Goal: Information Seeking & Learning: Find contact information

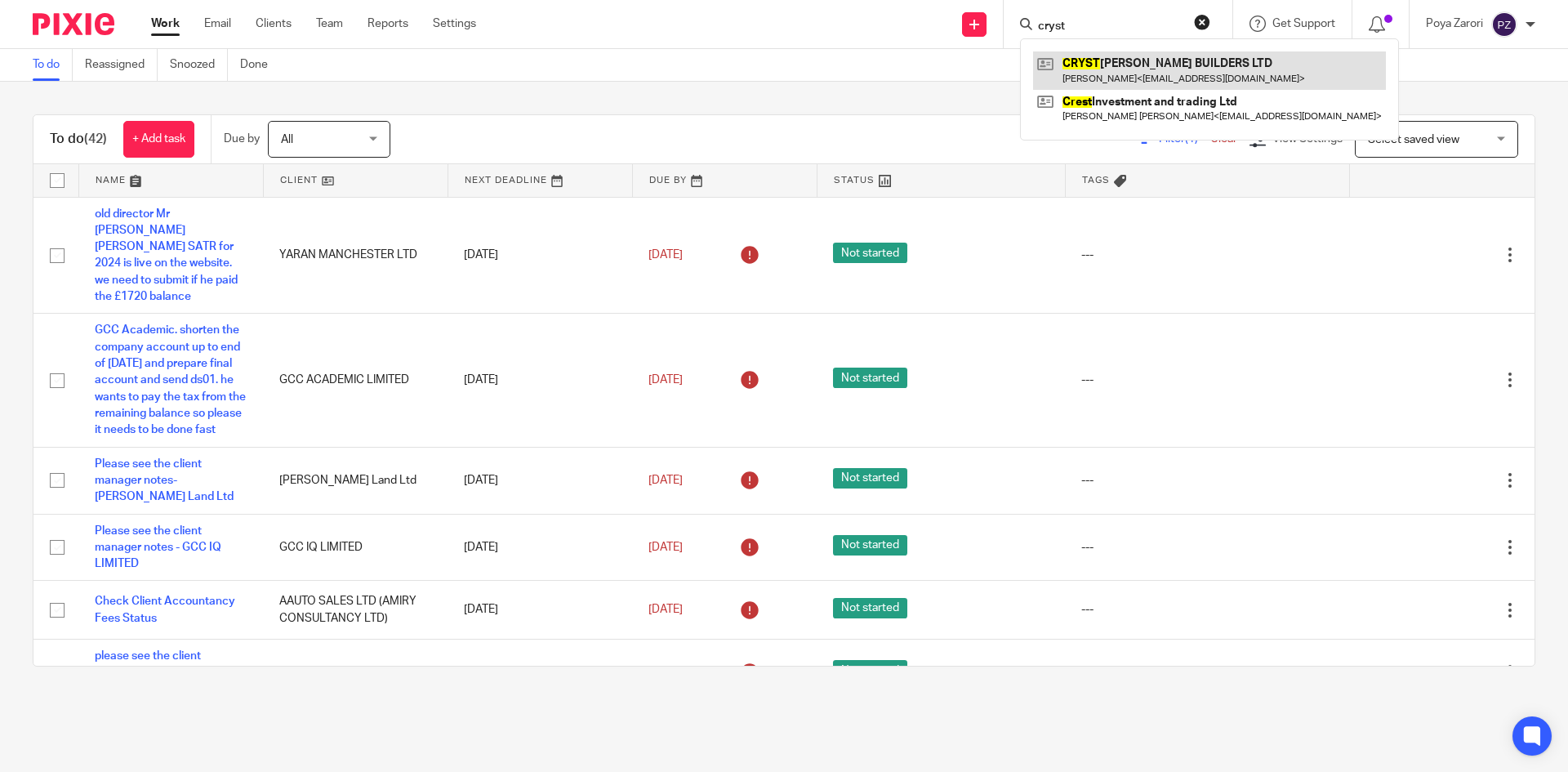
type input "cryst"
click at [1103, 65] on link at bounding box center [1209, 71] width 352 height 38
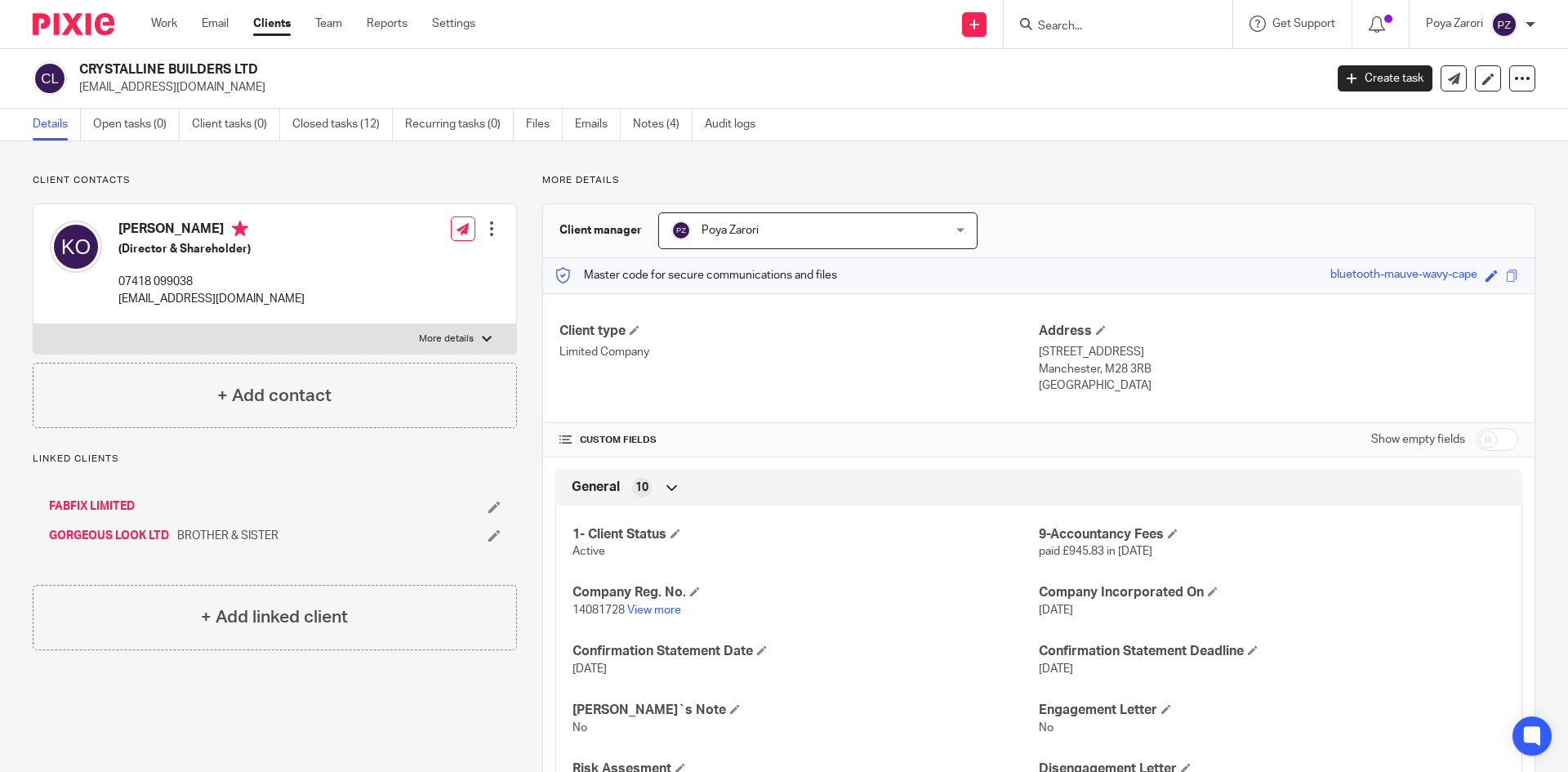
click at [1117, 33] on input "Search" at bounding box center [1109, 27] width 147 height 14
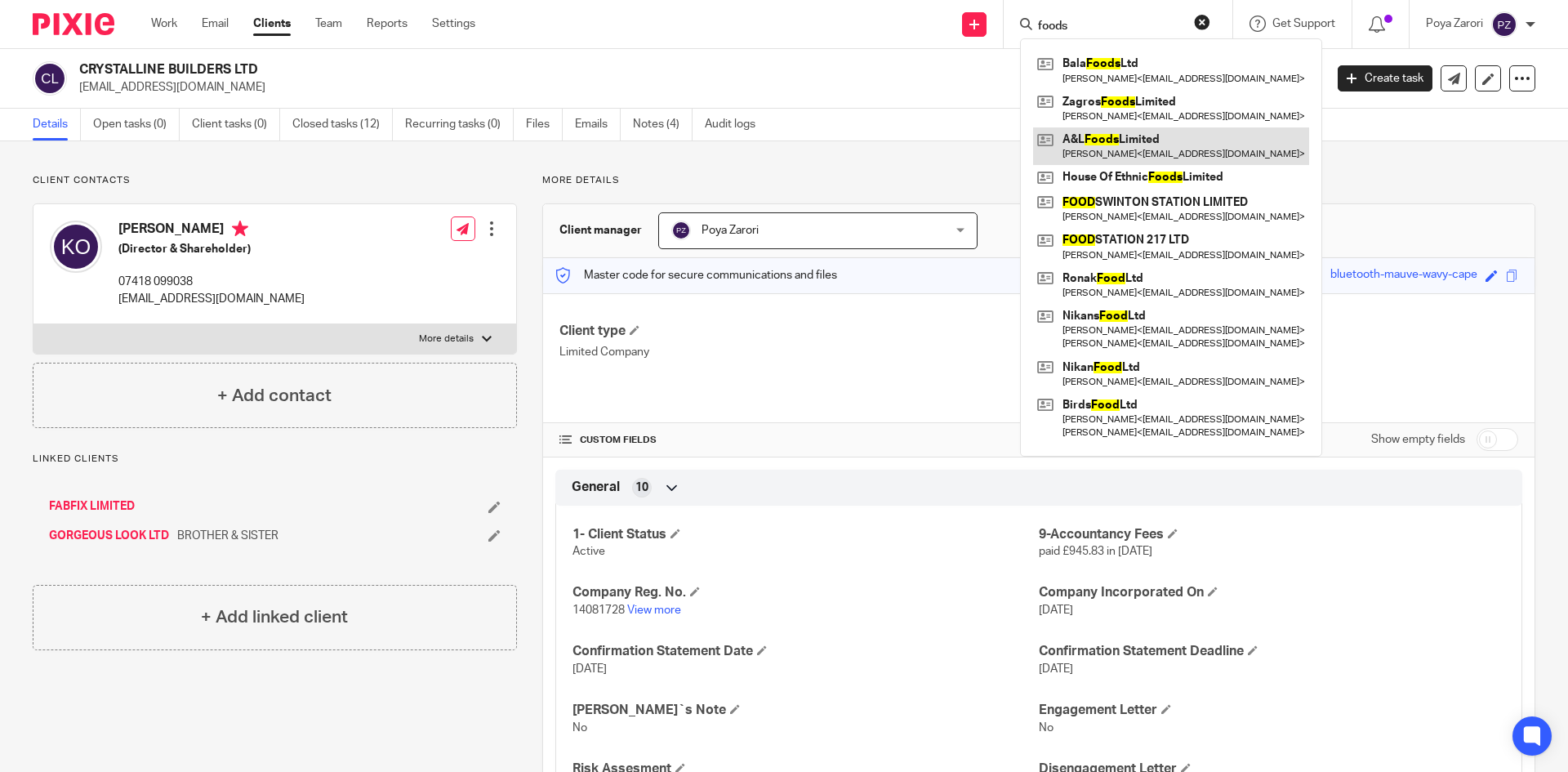
type input "foods"
click at [1130, 135] on link at bounding box center [1170, 146] width 276 height 38
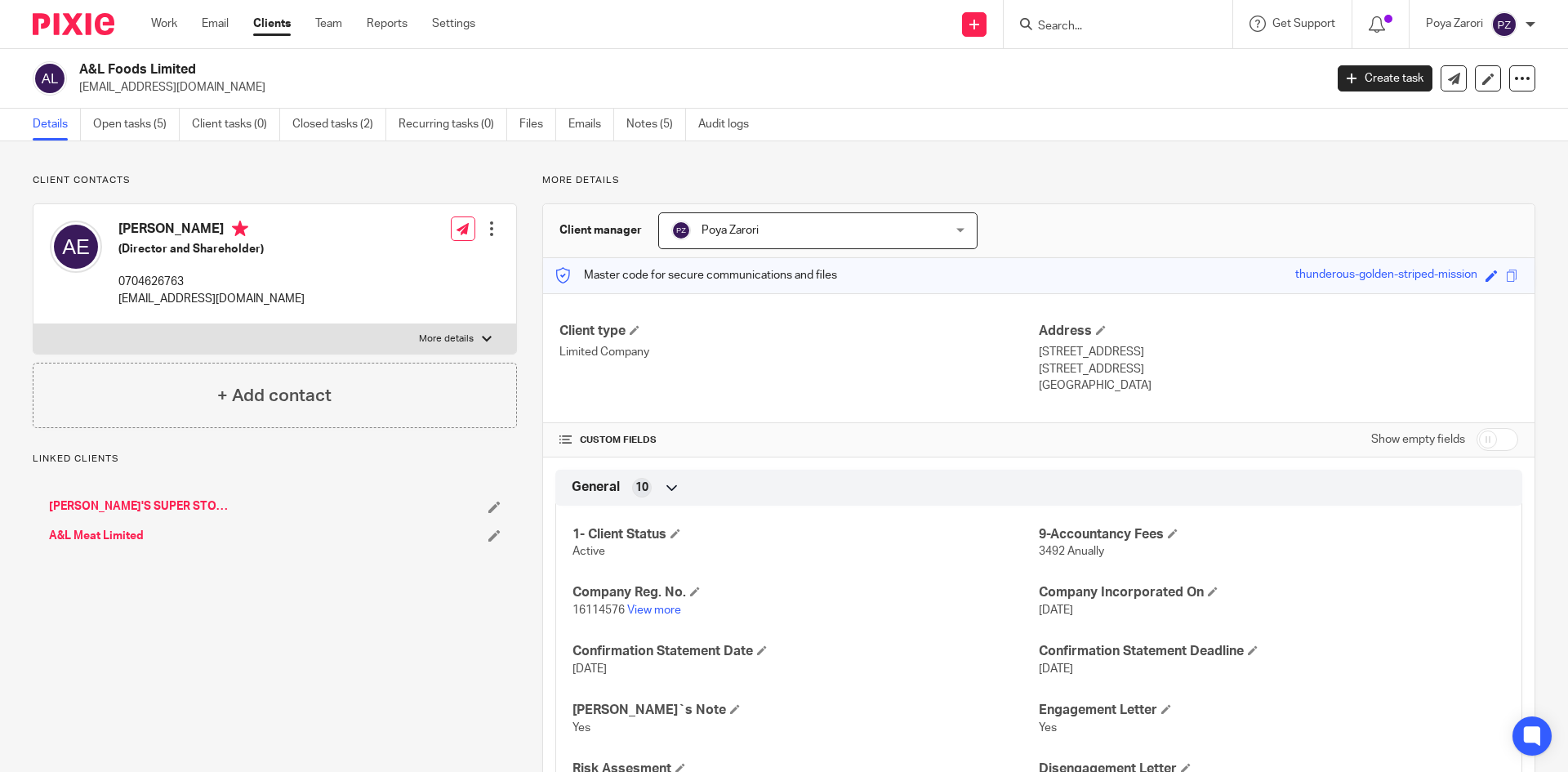
click at [1482, 439] on input "checkbox" at bounding box center [1497, 438] width 42 height 23
checkbox input "true"
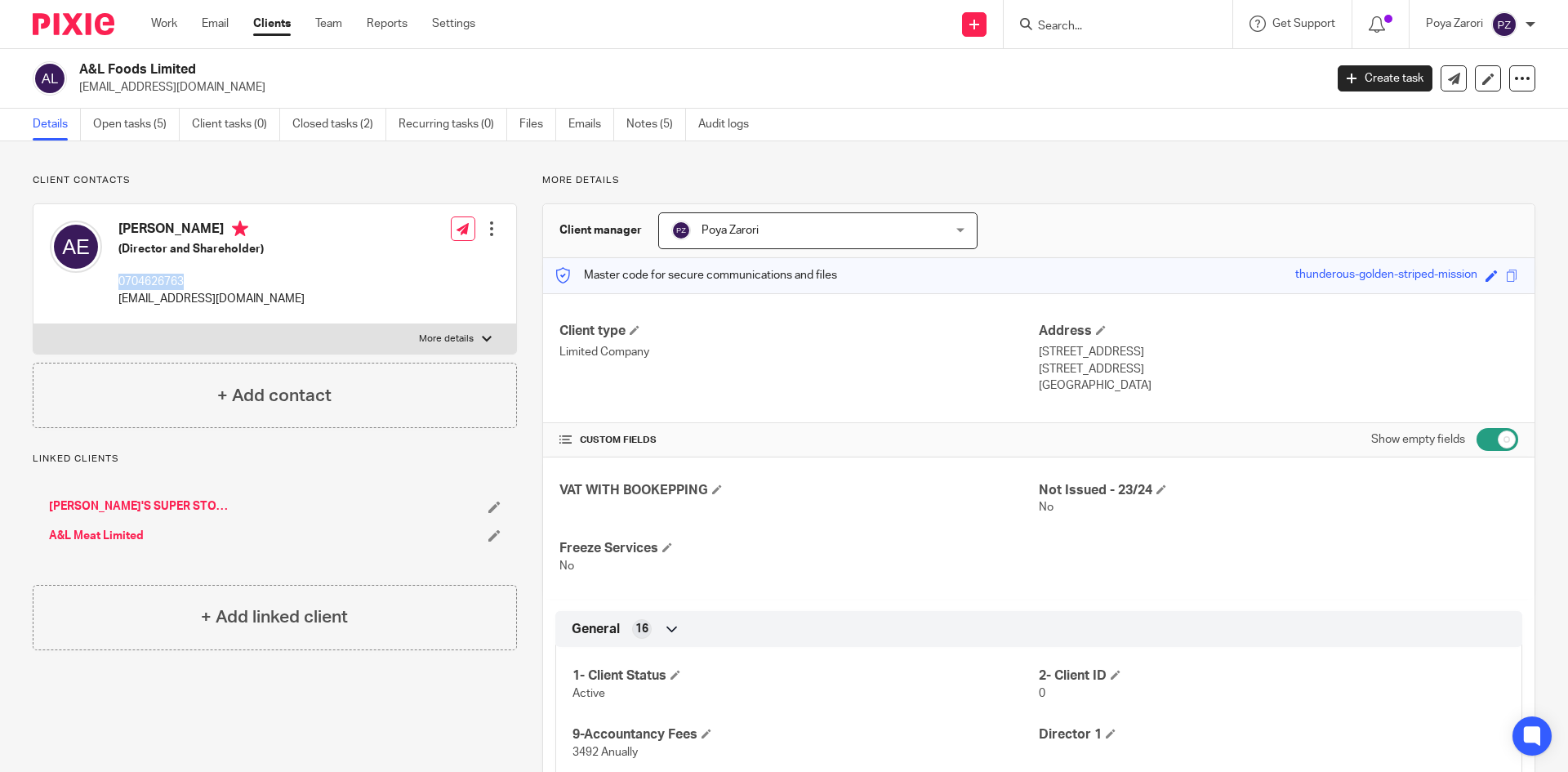
drag, startPoint x: 190, startPoint y: 285, endPoint x: 114, endPoint y: 278, distance: 76.3
click at [114, 278] on div "Amanj Esmaeli (Director and Shareholder) 0704626763 alansdailyexpress@gmail.com" at bounding box center [177, 264] width 255 height 103
drag, startPoint x: 140, startPoint y: 278, endPoint x: 364, endPoint y: 240, distance: 227.2
click at [364, 240] on div "Amanj Esmaeli (Director and Shareholder) 0704626763 alansdailyexpress@gmail.com…" at bounding box center [275, 264] width 483 height 120
click at [657, 37] on div "Send new email Create task Add client Get Support Contact via email Check our d…" at bounding box center [1034, 24] width 1068 height 48
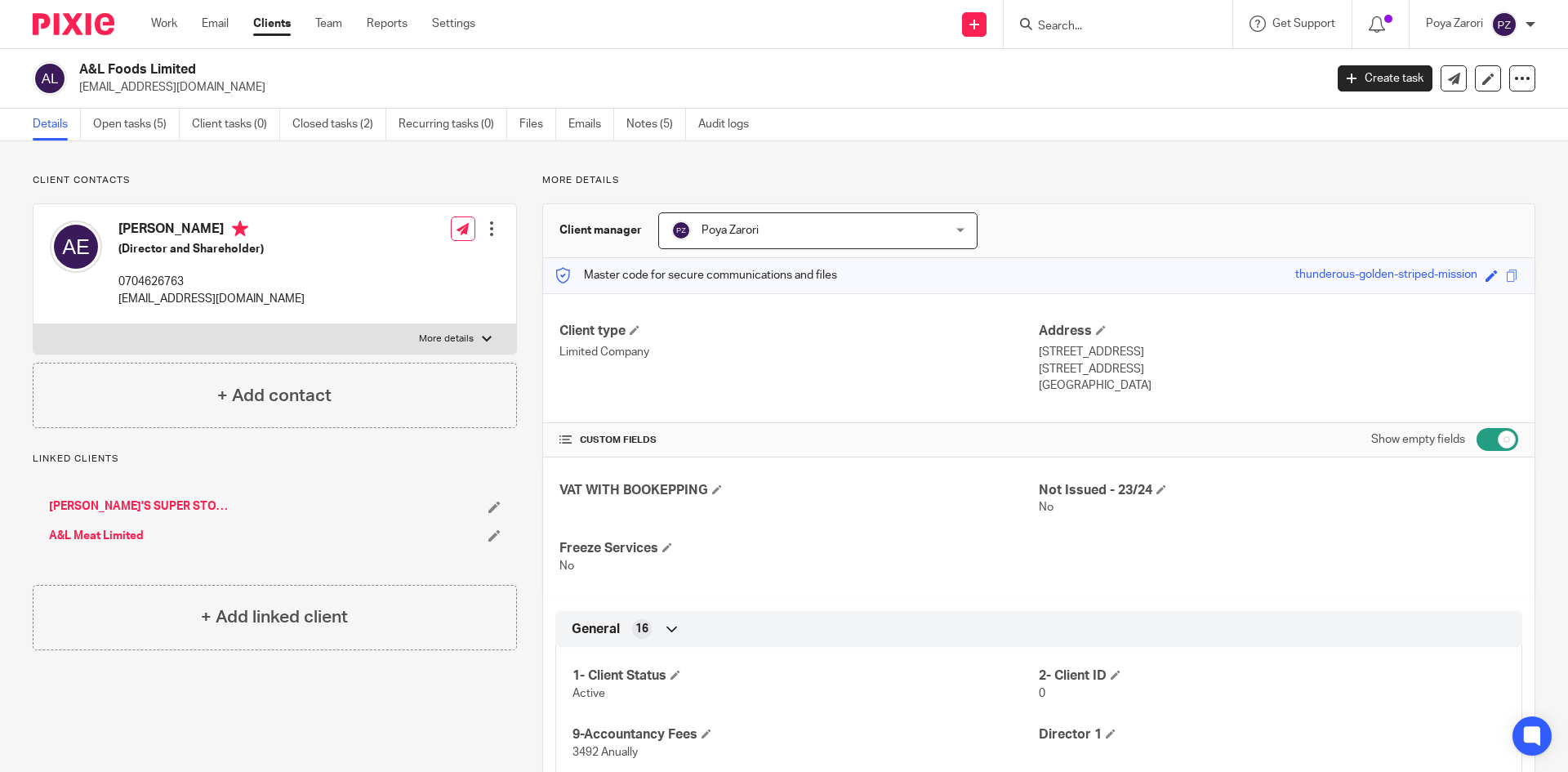
click at [1134, 27] on input "Search" at bounding box center [1109, 27] width 147 height 14
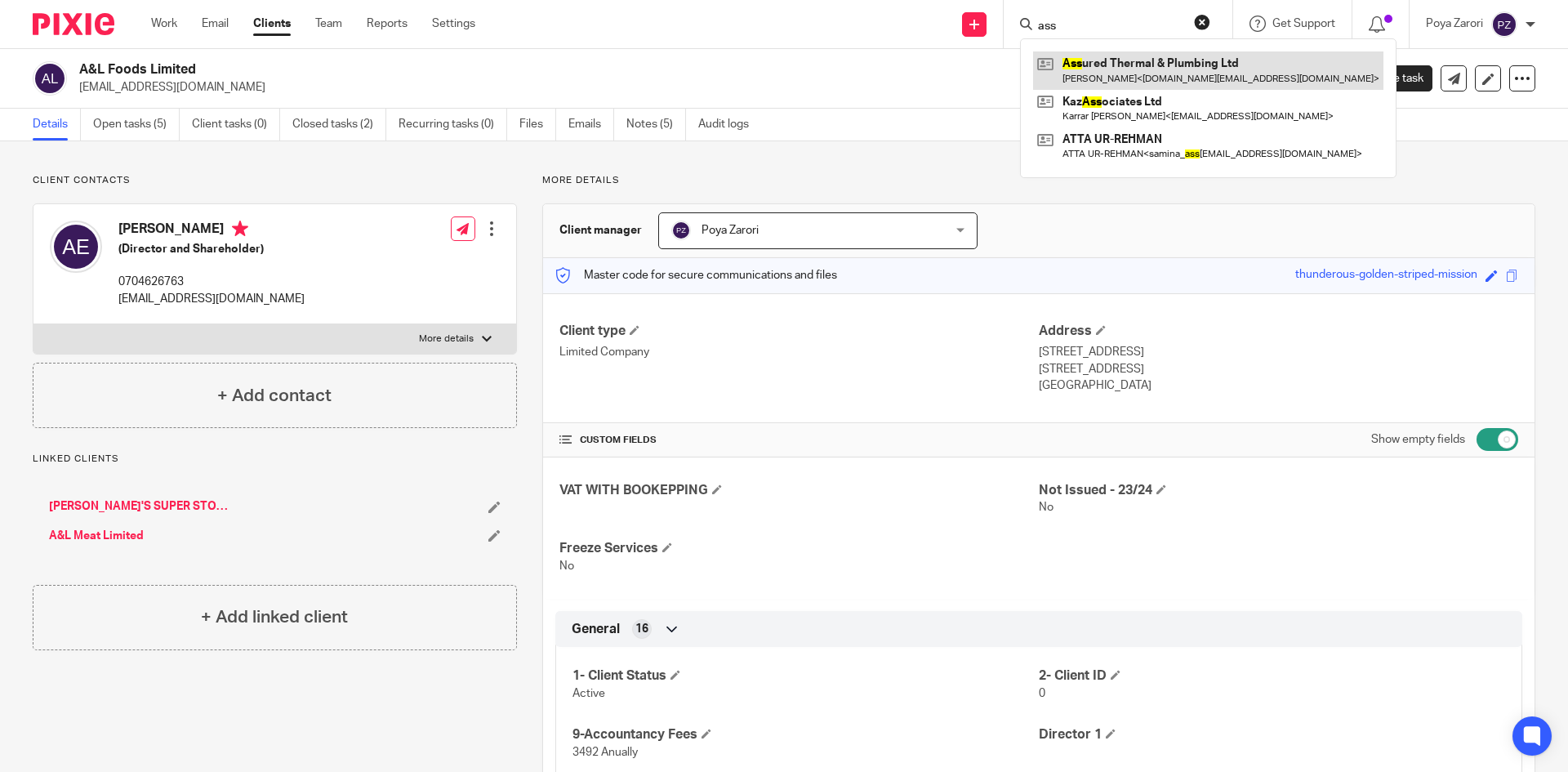
type input "ass"
click at [1160, 71] on link at bounding box center [1208, 71] width 351 height 38
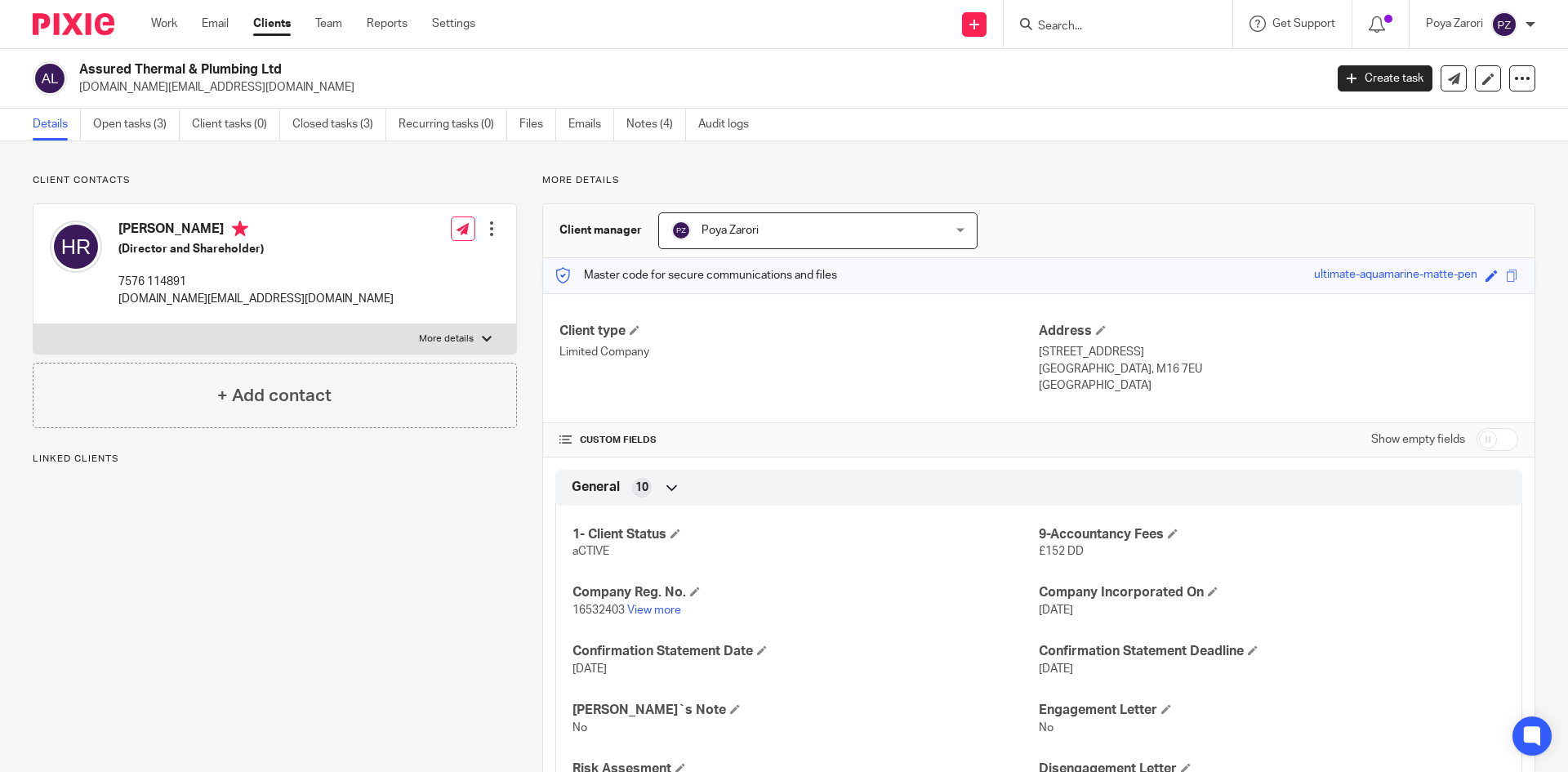
click at [482, 339] on div at bounding box center [486, 339] width 10 height 10
click at [33, 325] on input "More details" at bounding box center [33, 324] width 1 height 1
checkbox input "true"
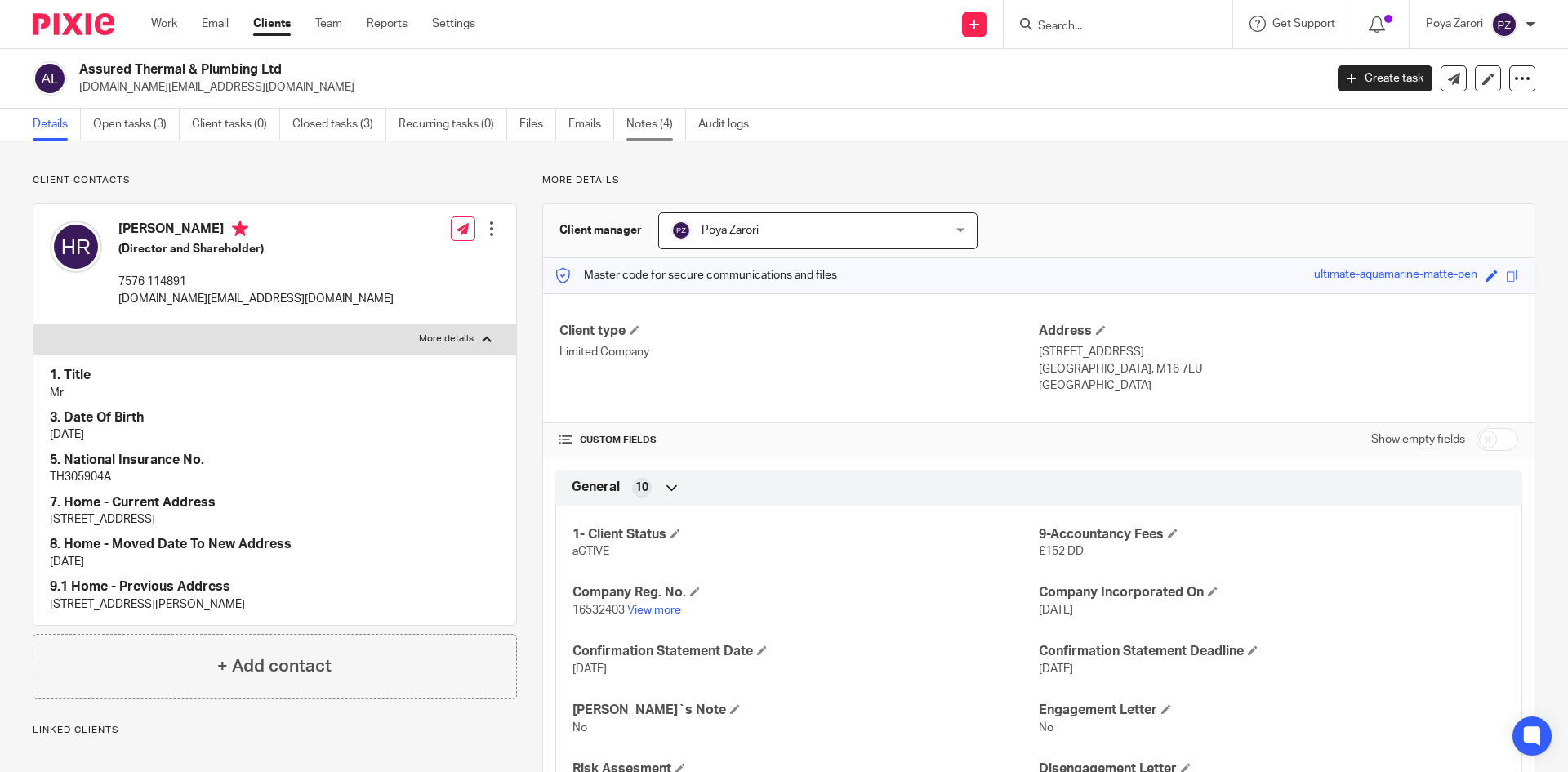
click at [649, 125] on link "Notes (4)" at bounding box center [656, 124] width 60 height 32
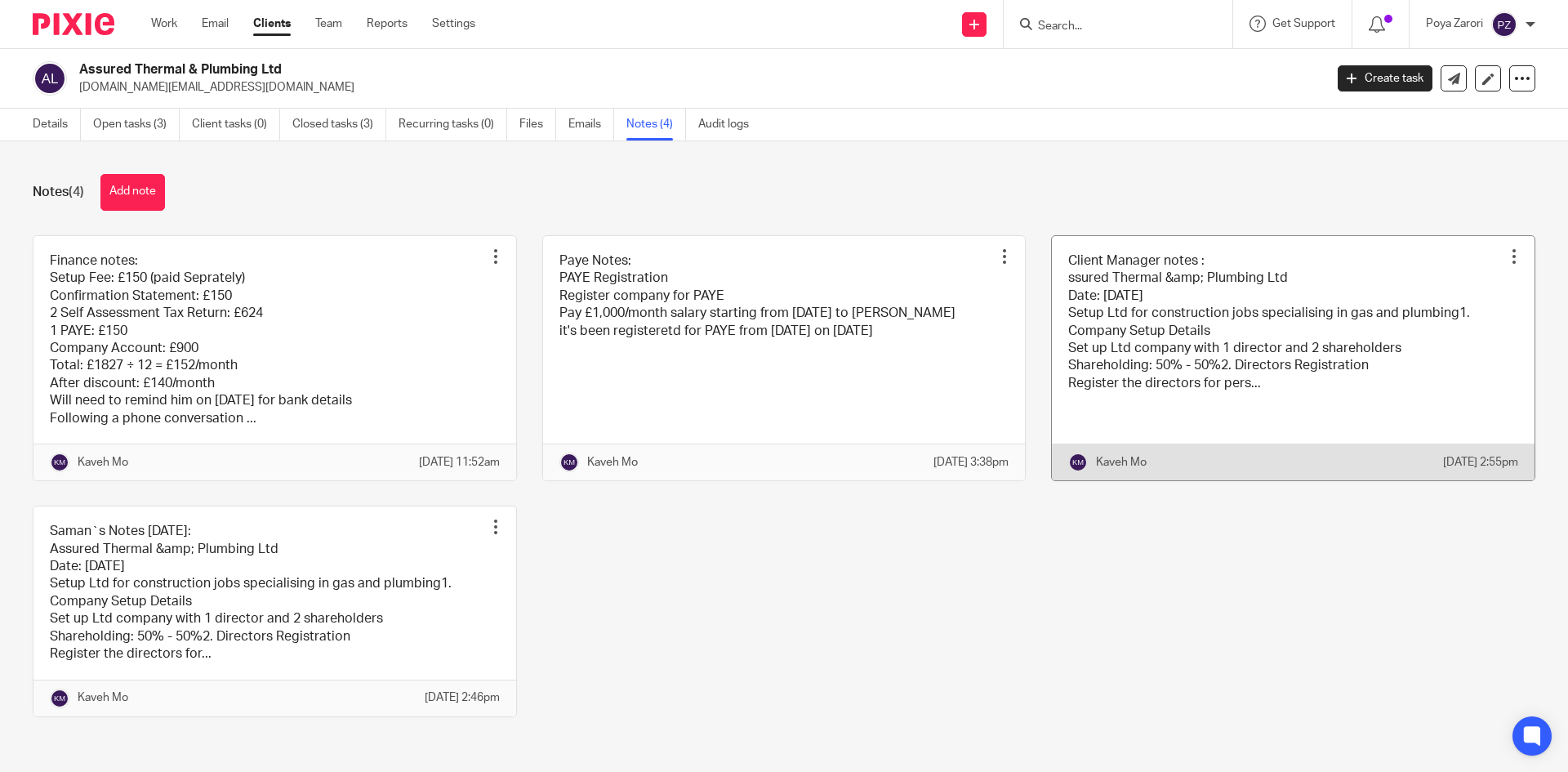
click at [1277, 328] on link at bounding box center [1293, 358] width 483 height 244
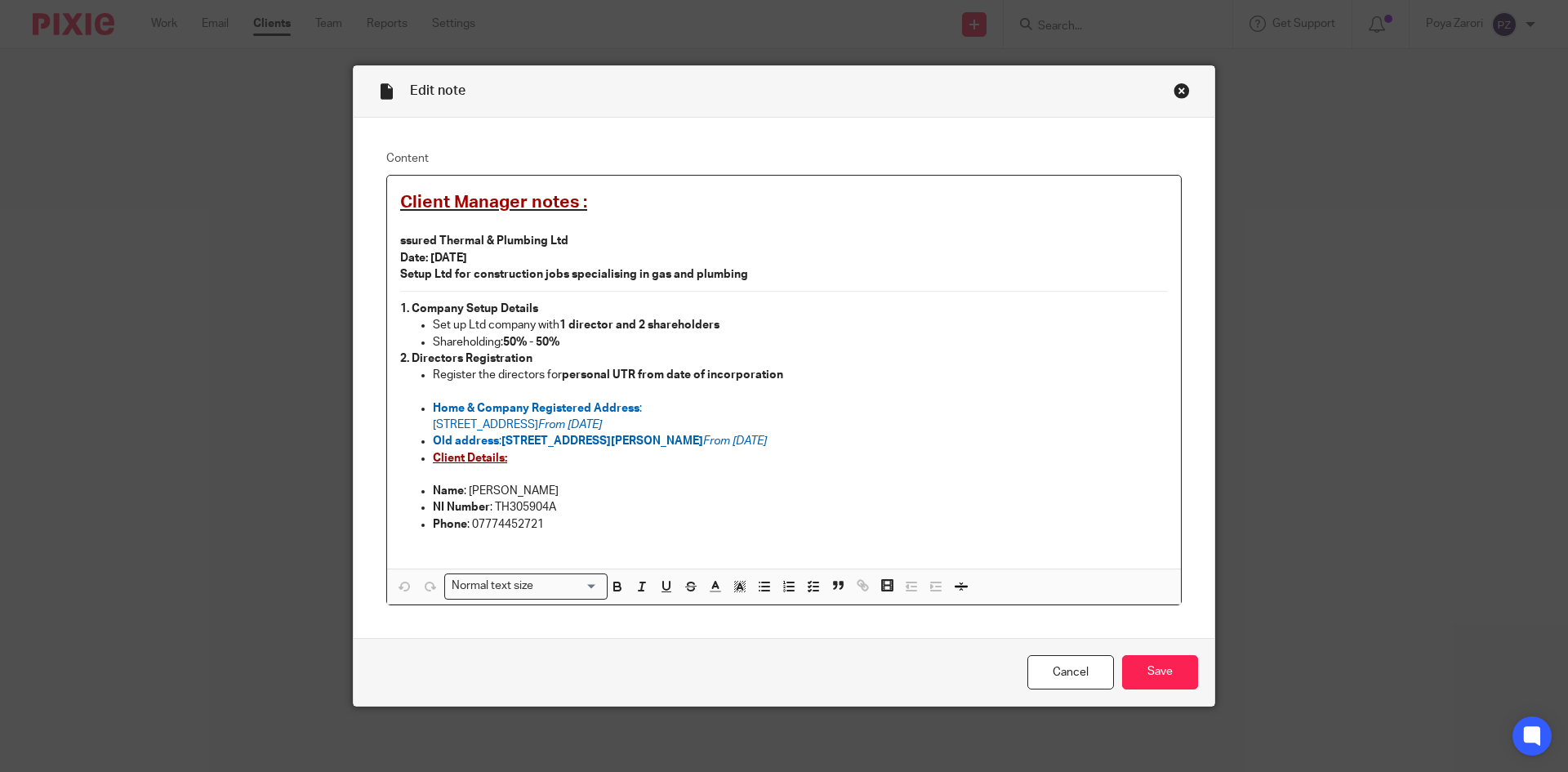
click at [400, 243] on strong "ssured Thermal & Plumbing Ltd" at bounding box center [484, 240] width 168 height 12
click at [1087, 682] on link "Cancel" at bounding box center [1071, 673] width 87 height 35
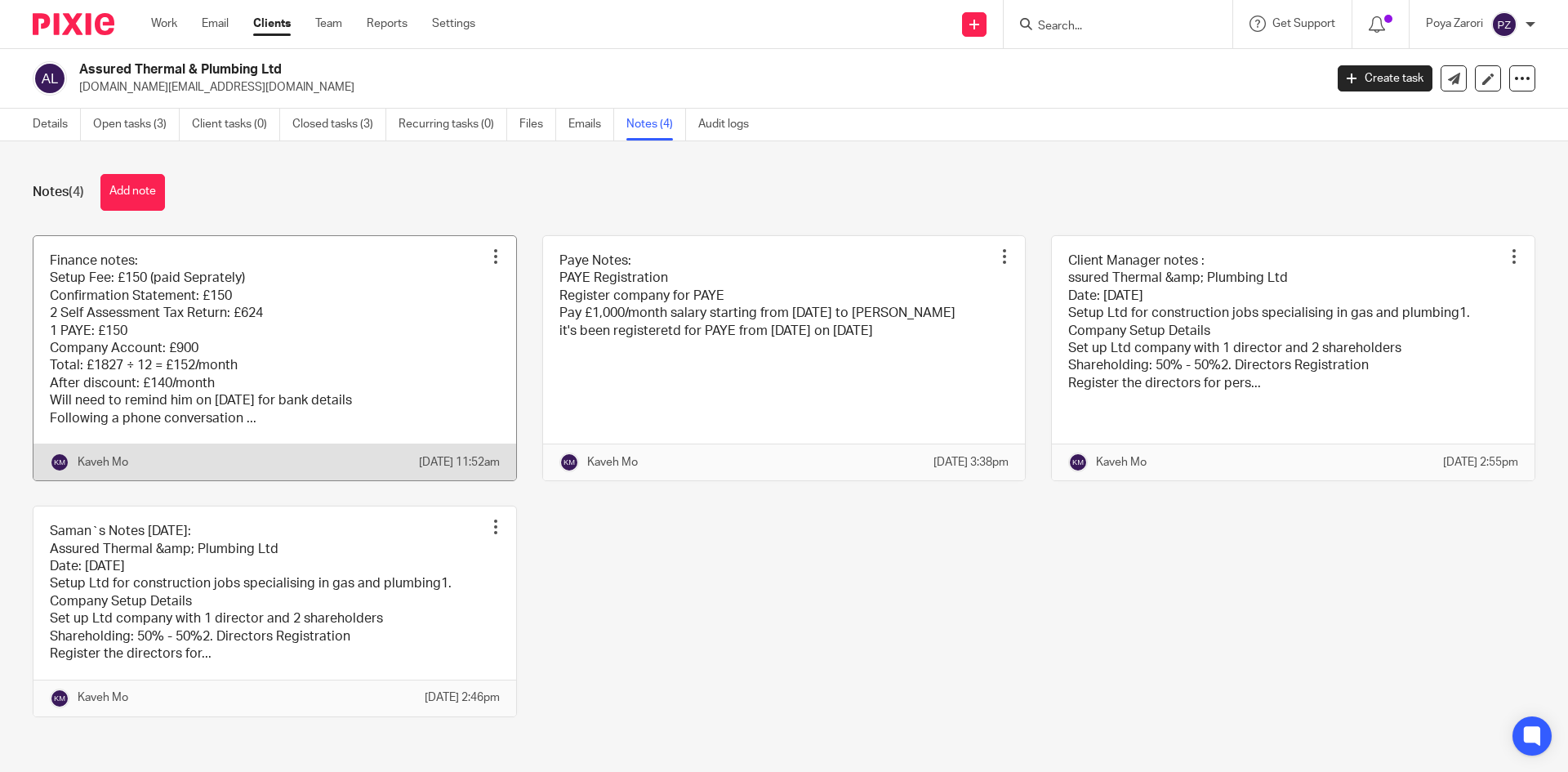
click at [324, 387] on link at bounding box center [275, 358] width 483 height 244
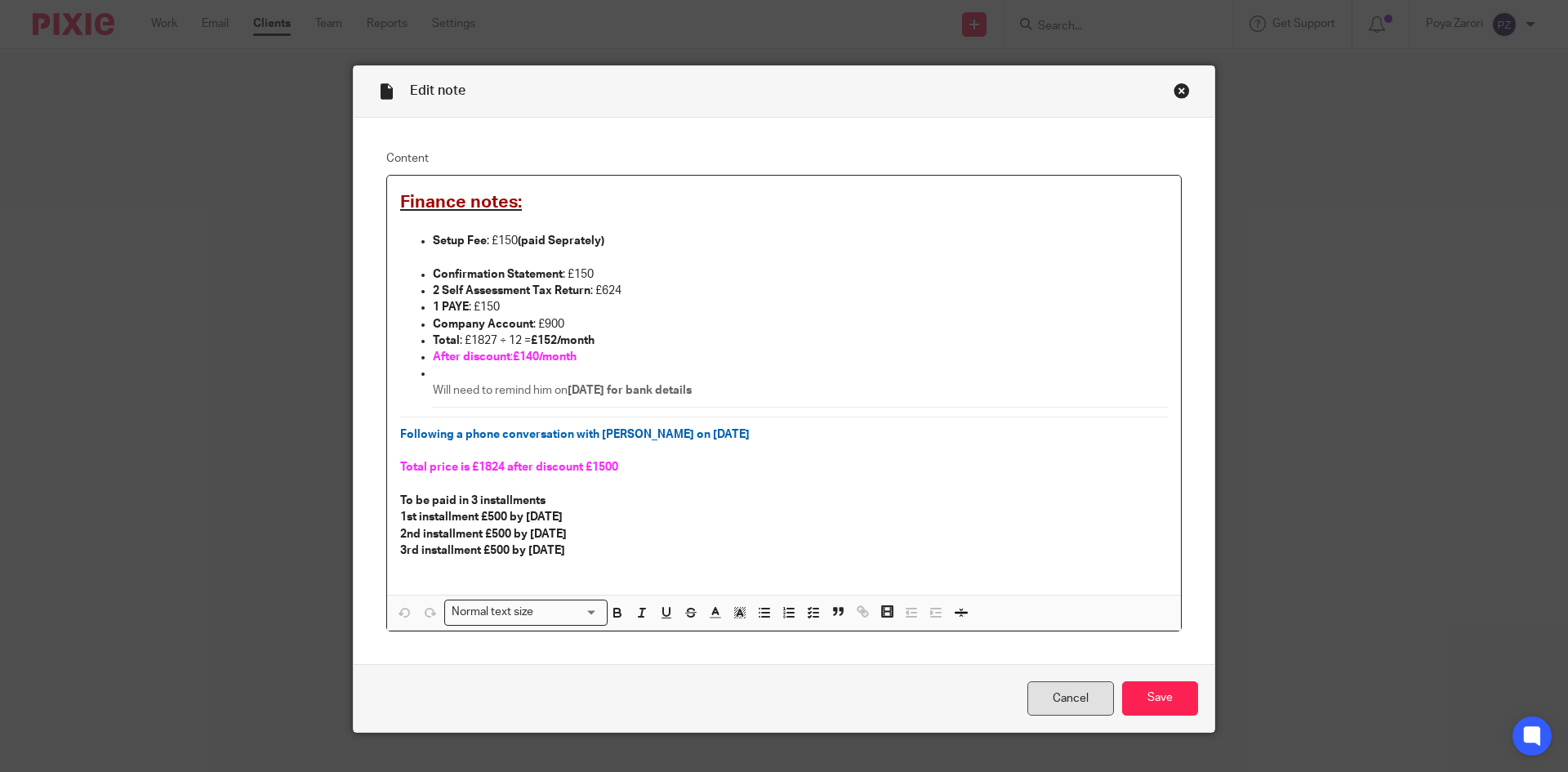
click at [1061, 706] on link "Cancel" at bounding box center [1071, 698] width 87 height 35
click at [1057, 706] on link "Cancel" at bounding box center [1071, 698] width 87 height 35
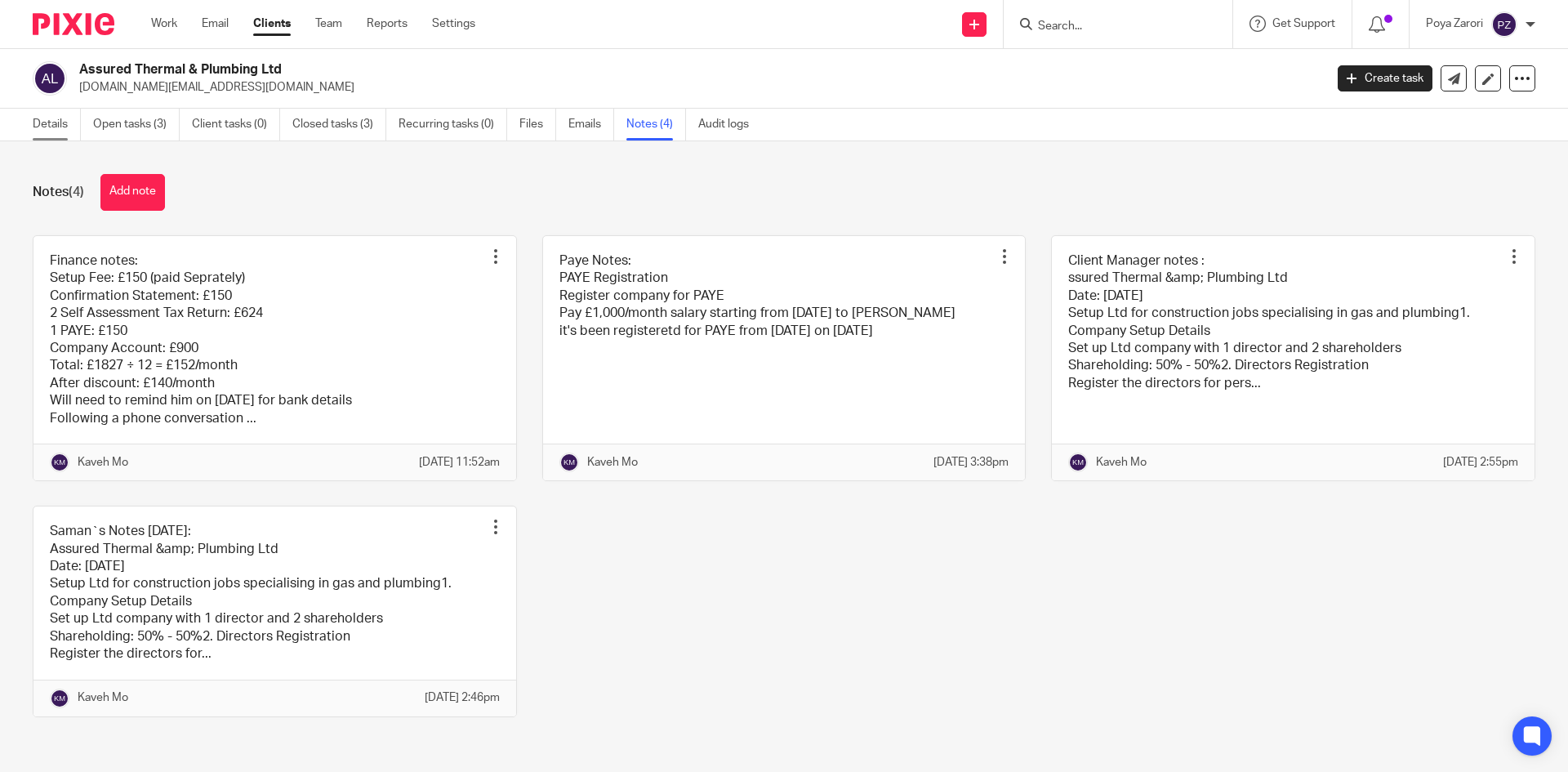
click at [46, 127] on link "Details" at bounding box center [56, 124] width 48 height 32
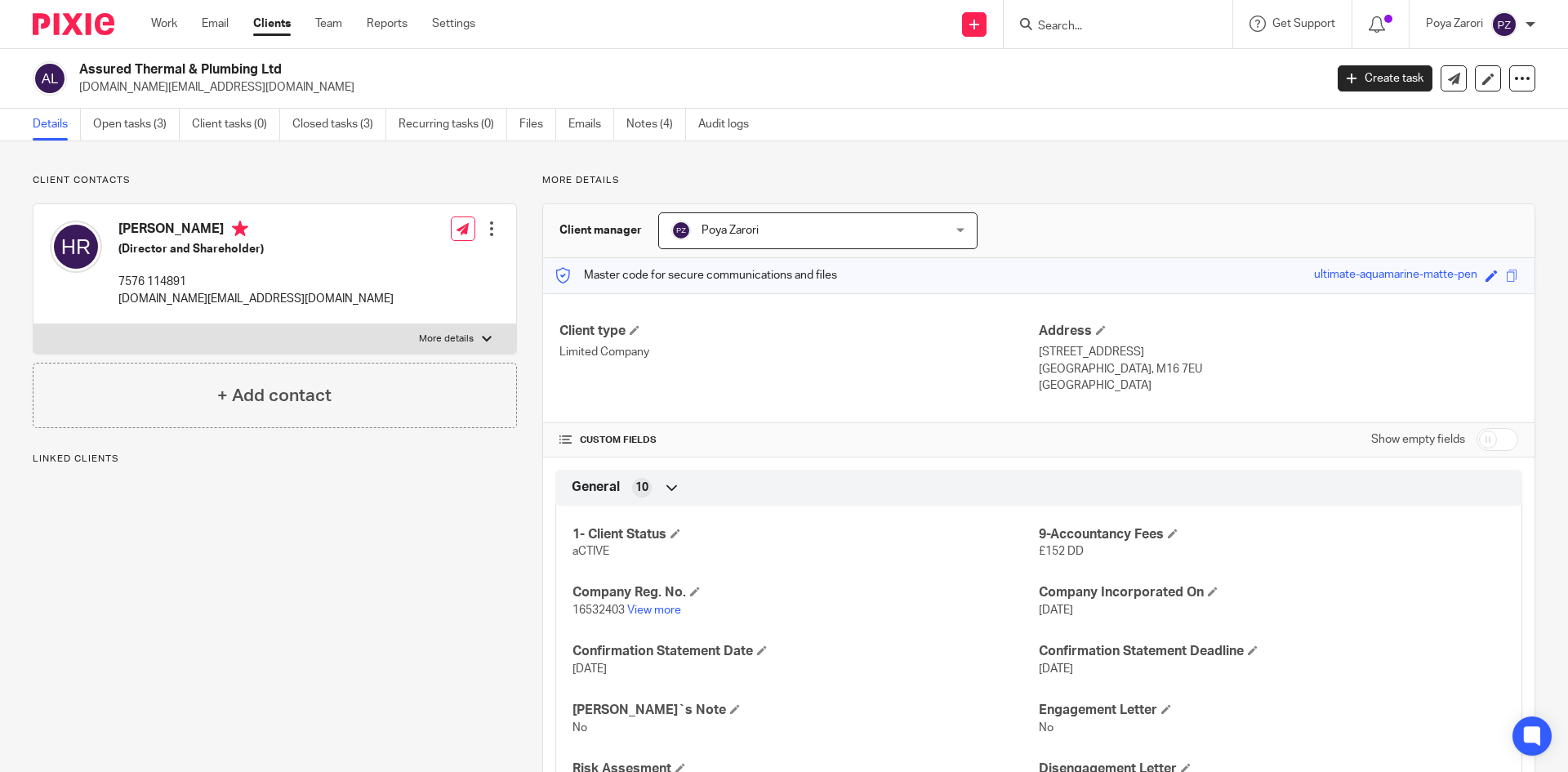
click at [476, 344] on label "More details" at bounding box center [275, 339] width 483 height 30
click at [33, 325] on input "More details" at bounding box center [33, 324] width 1 height 1
checkbox input "true"
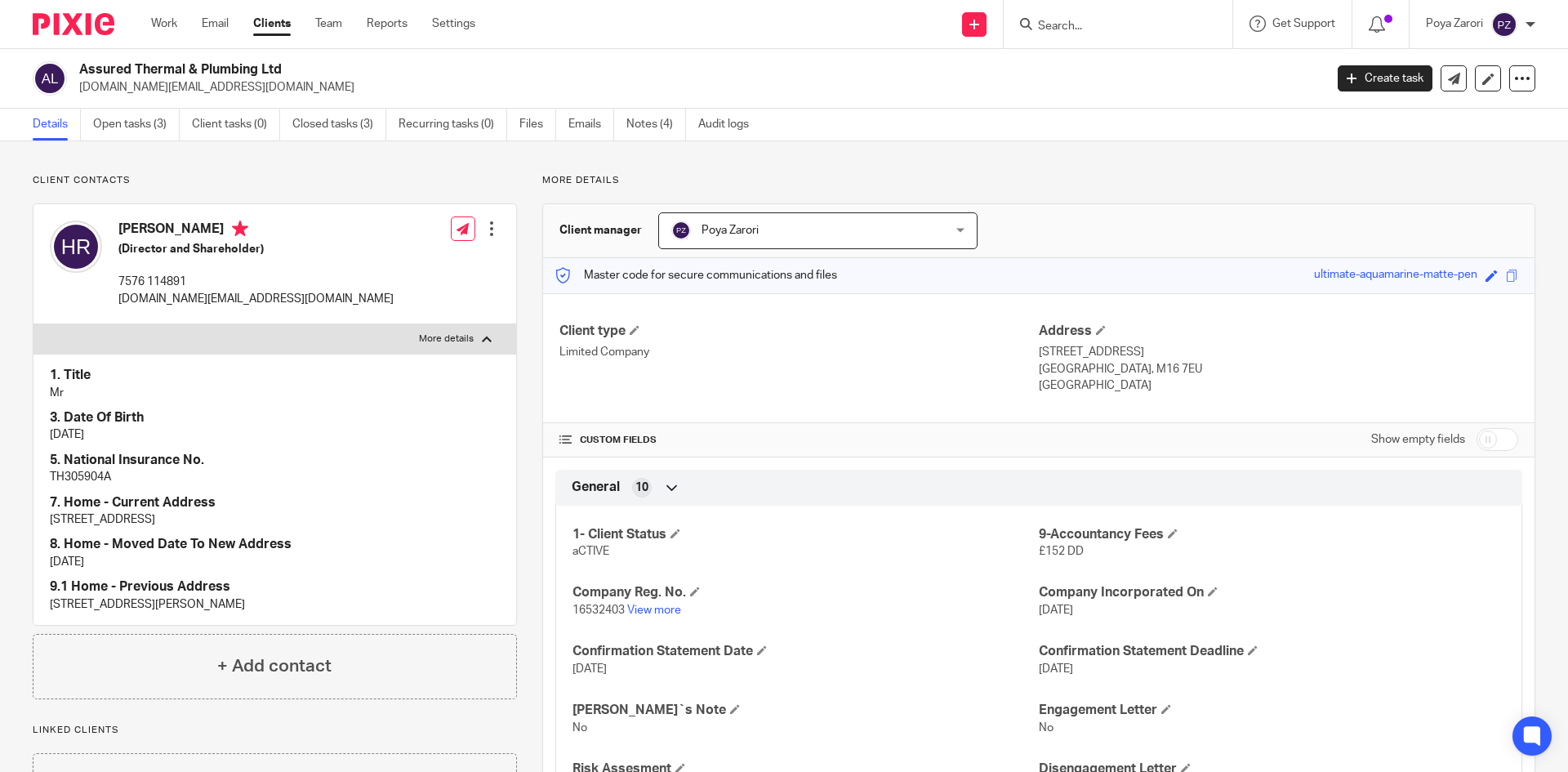
click at [1078, 31] on input "Search" at bounding box center [1109, 27] width 147 height 14
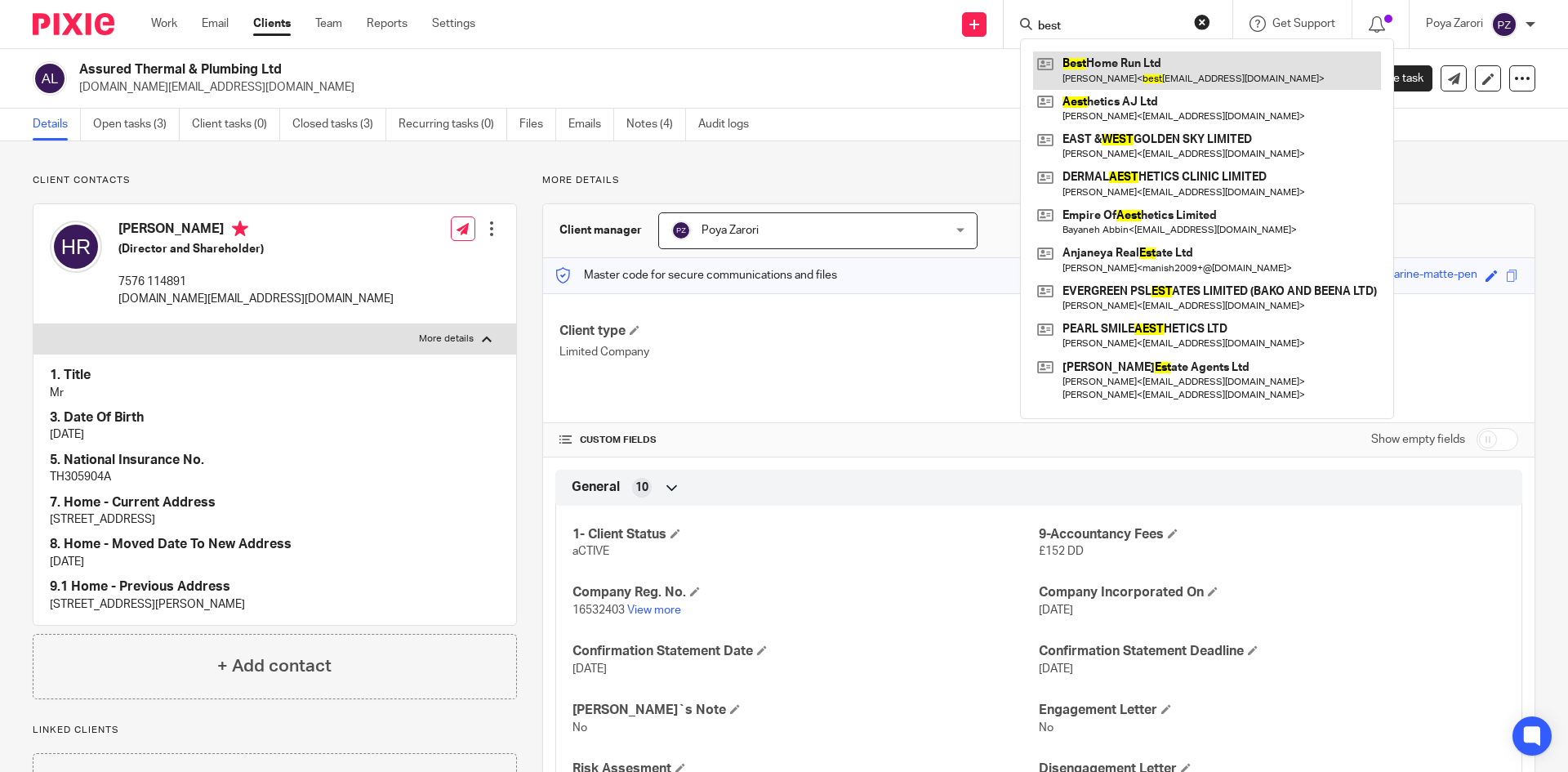
type input "best"
click at [1123, 56] on link at bounding box center [1207, 71] width 348 height 38
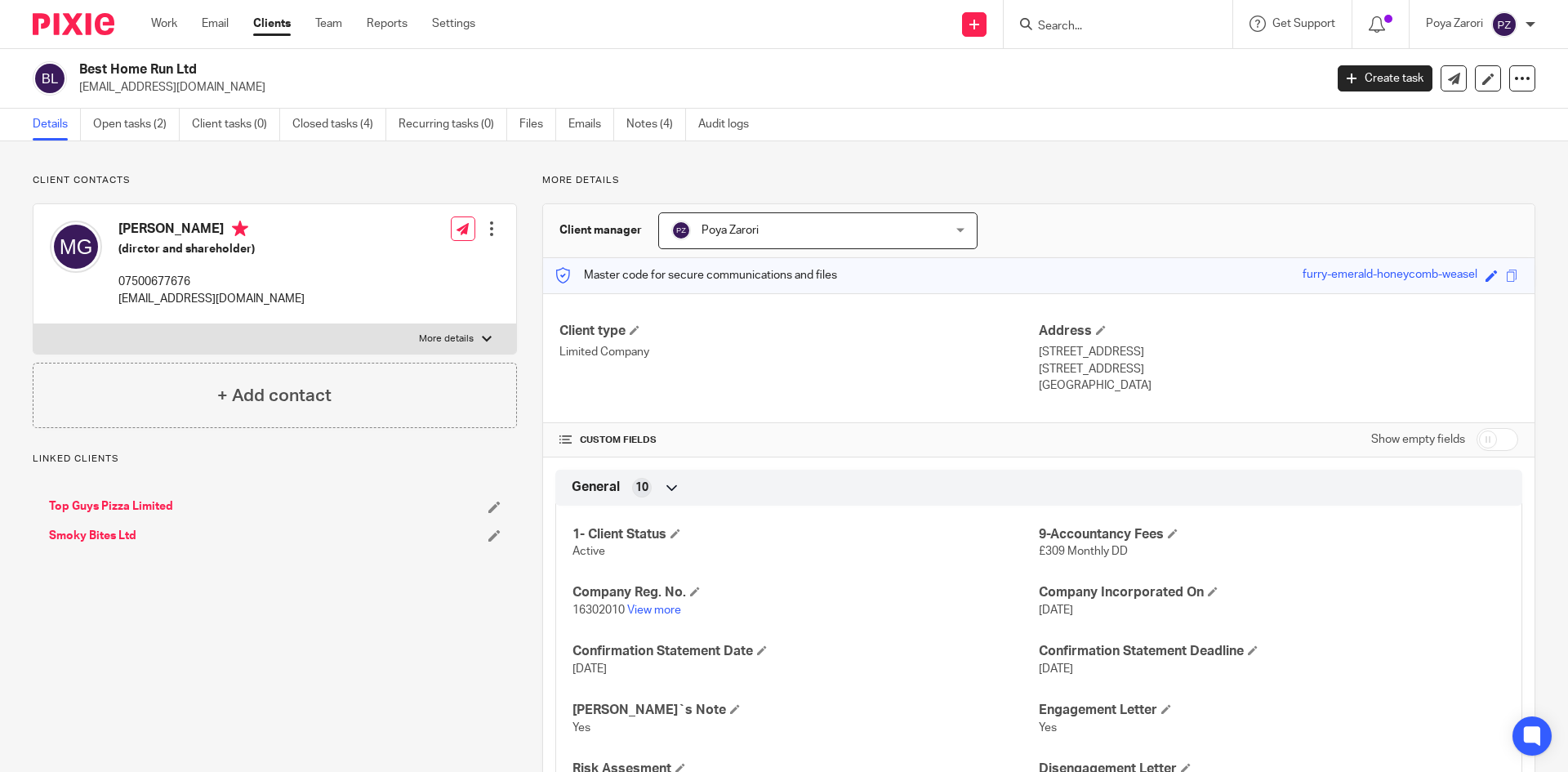
click at [1493, 442] on input "checkbox" at bounding box center [1497, 438] width 42 height 23
checkbox input "true"
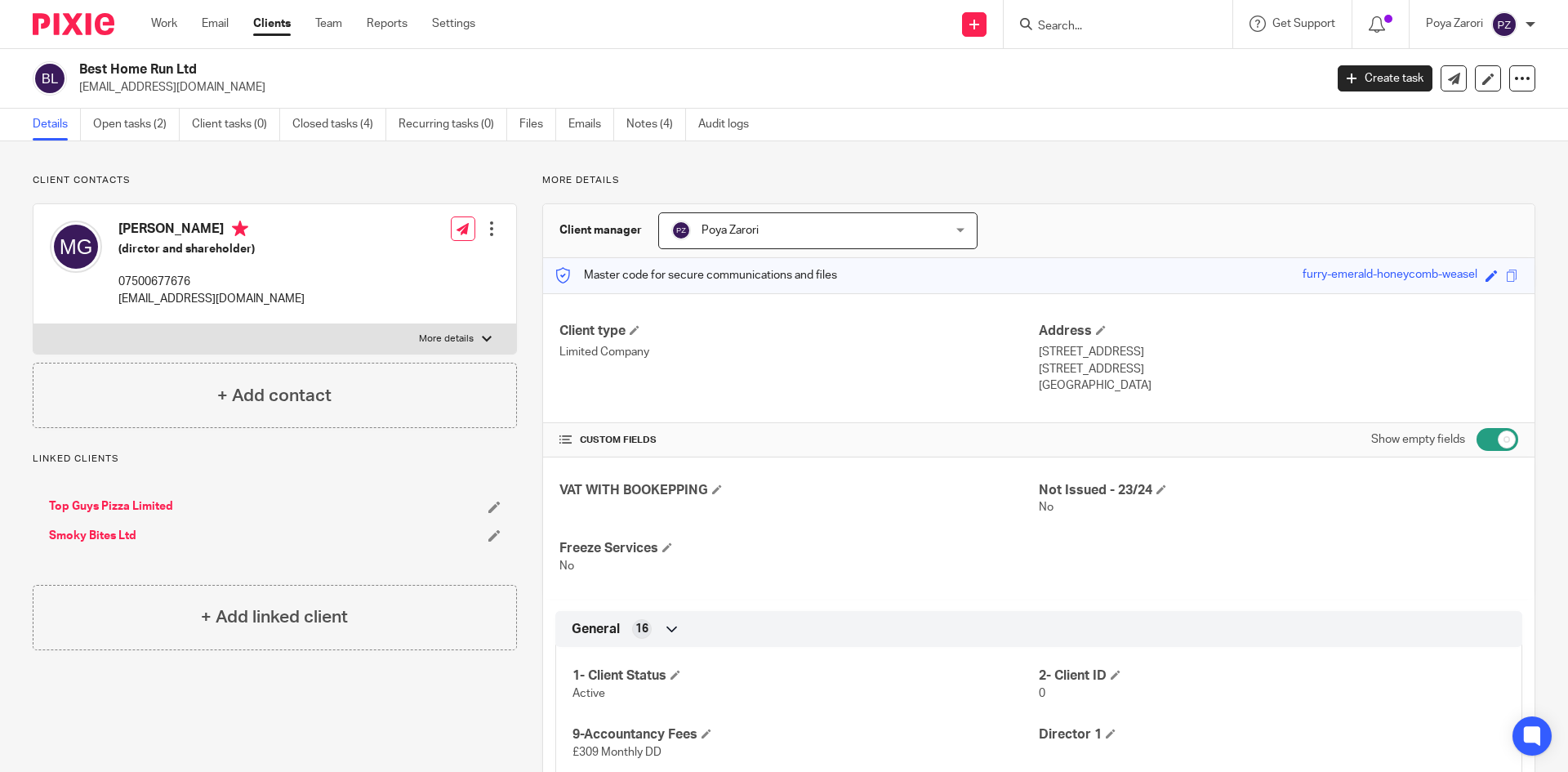
drag, startPoint x: 201, startPoint y: 67, endPoint x: 77, endPoint y: 62, distance: 124.1
click at [77, 62] on div "Best Home Run Ltd besthomerun1@gmail.com" at bounding box center [672, 79] width 1281 height 34
copy h2 "Best Home Run Ltd"
click at [656, 118] on link "Notes (4)" at bounding box center [656, 124] width 60 height 32
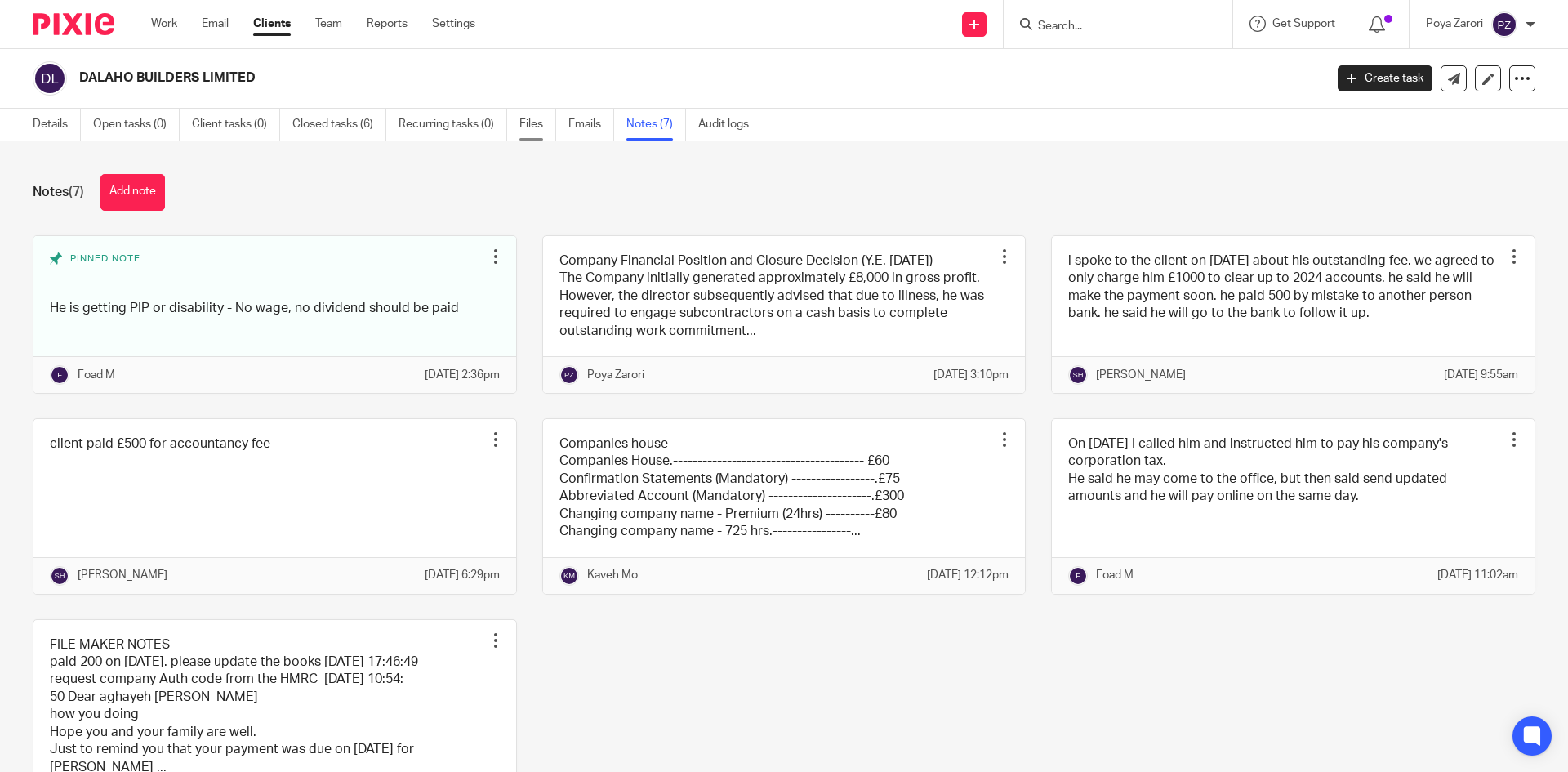
click at [539, 121] on link "Files" at bounding box center [538, 124] width 37 height 32
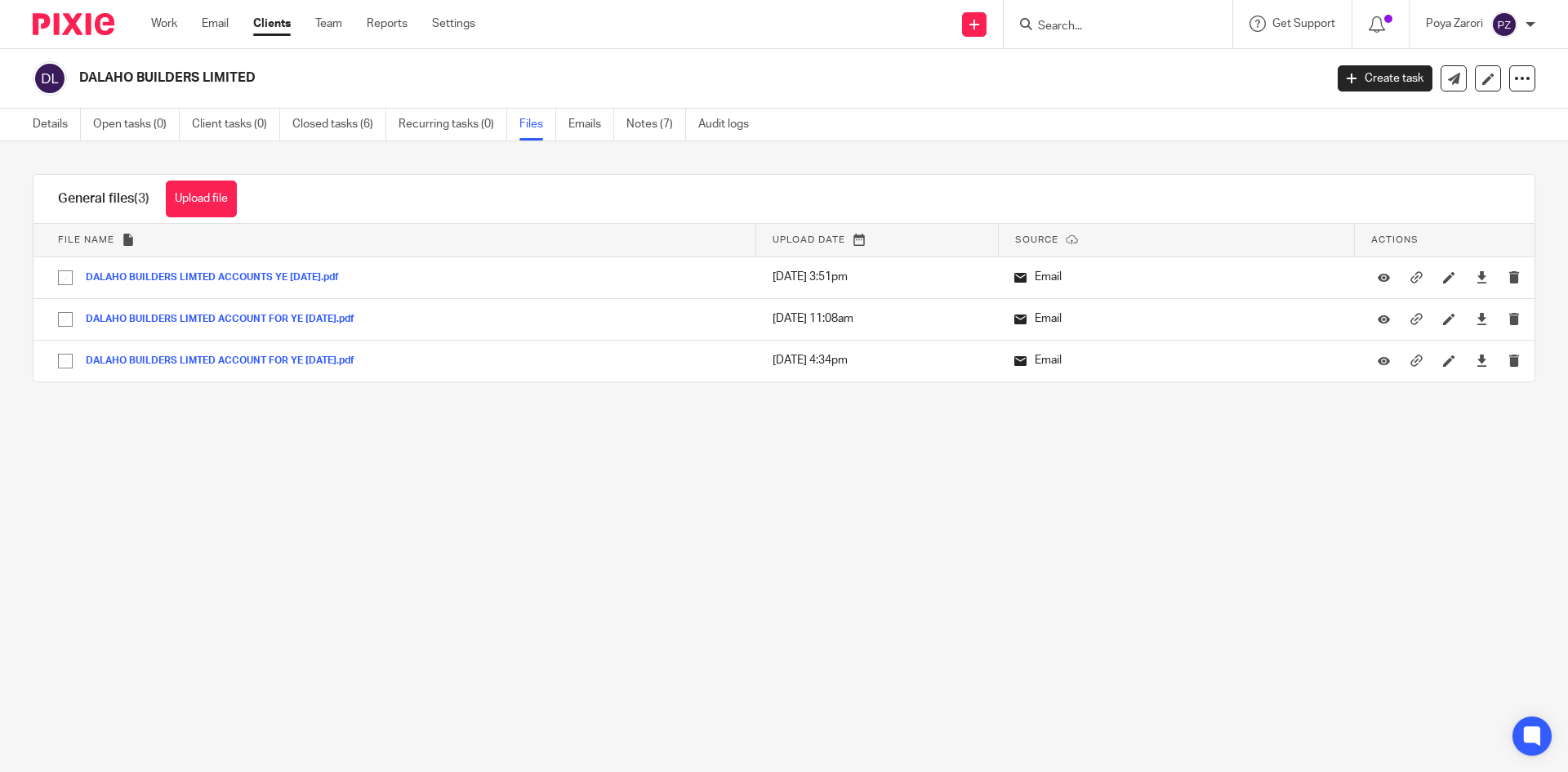
click at [1079, 26] on input "Search" at bounding box center [1109, 27] width 147 height 14
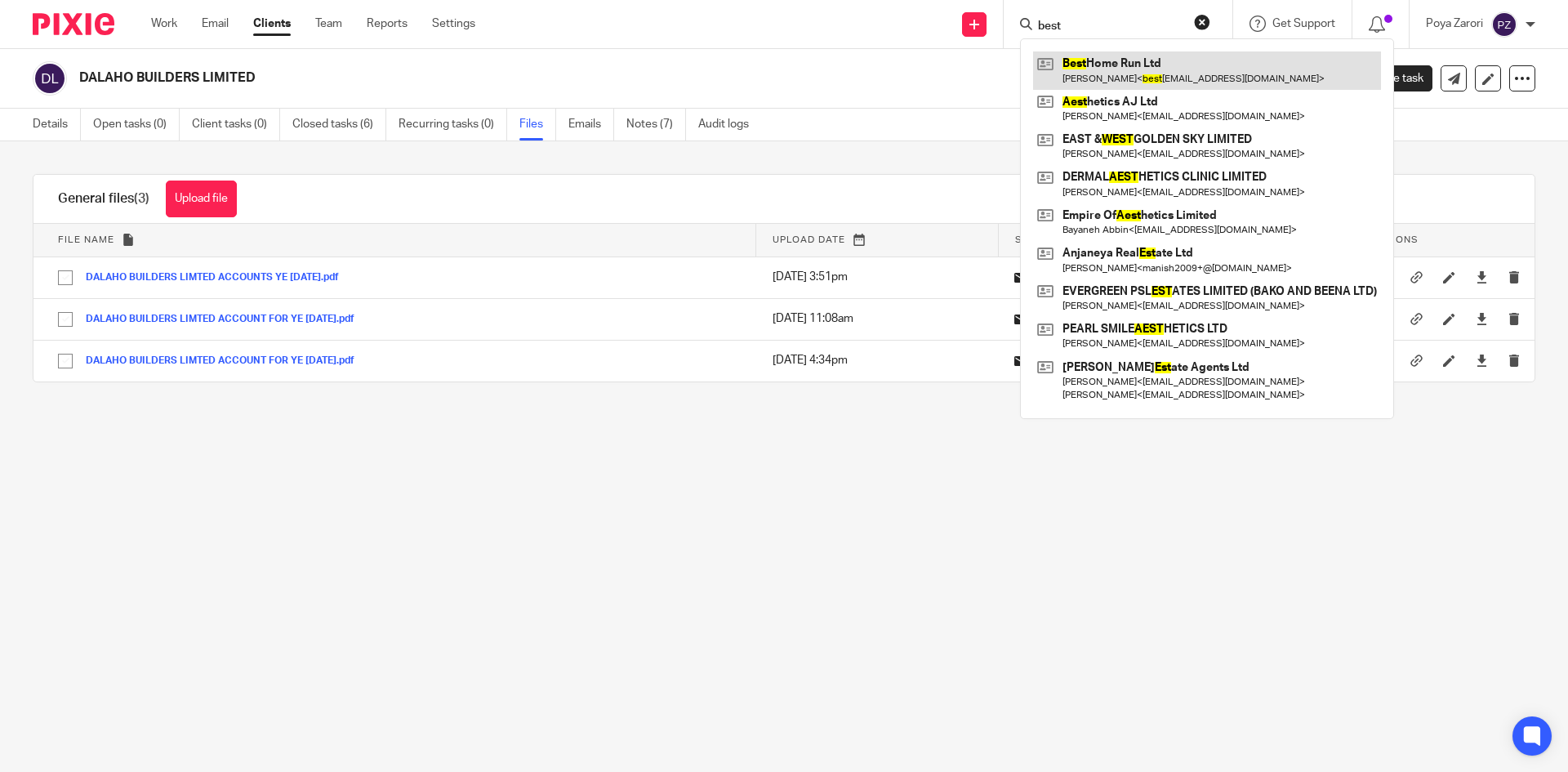
type input "best"
click at [1094, 71] on link at bounding box center [1207, 71] width 348 height 38
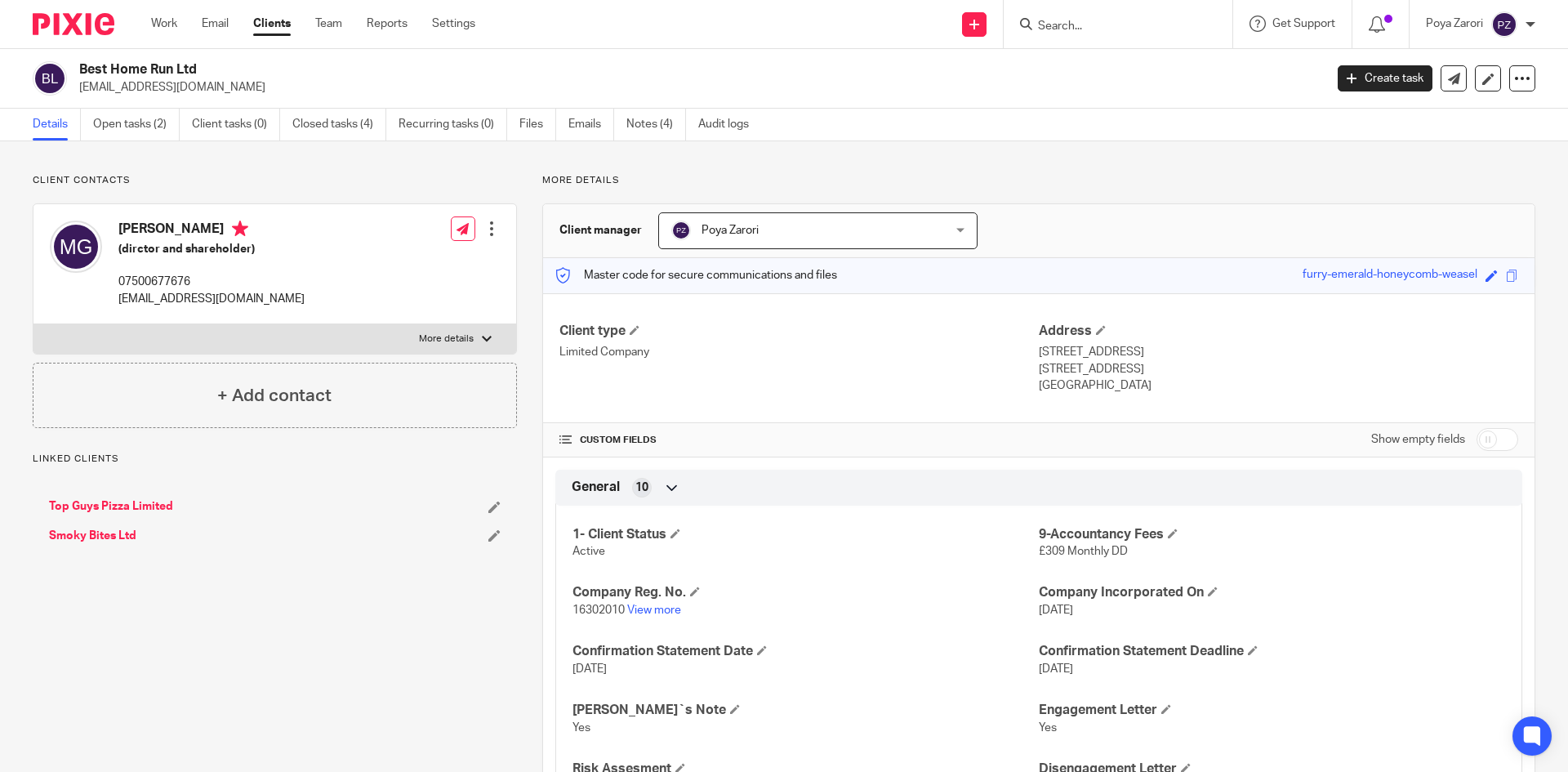
click at [1486, 444] on input "checkbox" at bounding box center [1497, 438] width 42 height 23
checkbox input "true"
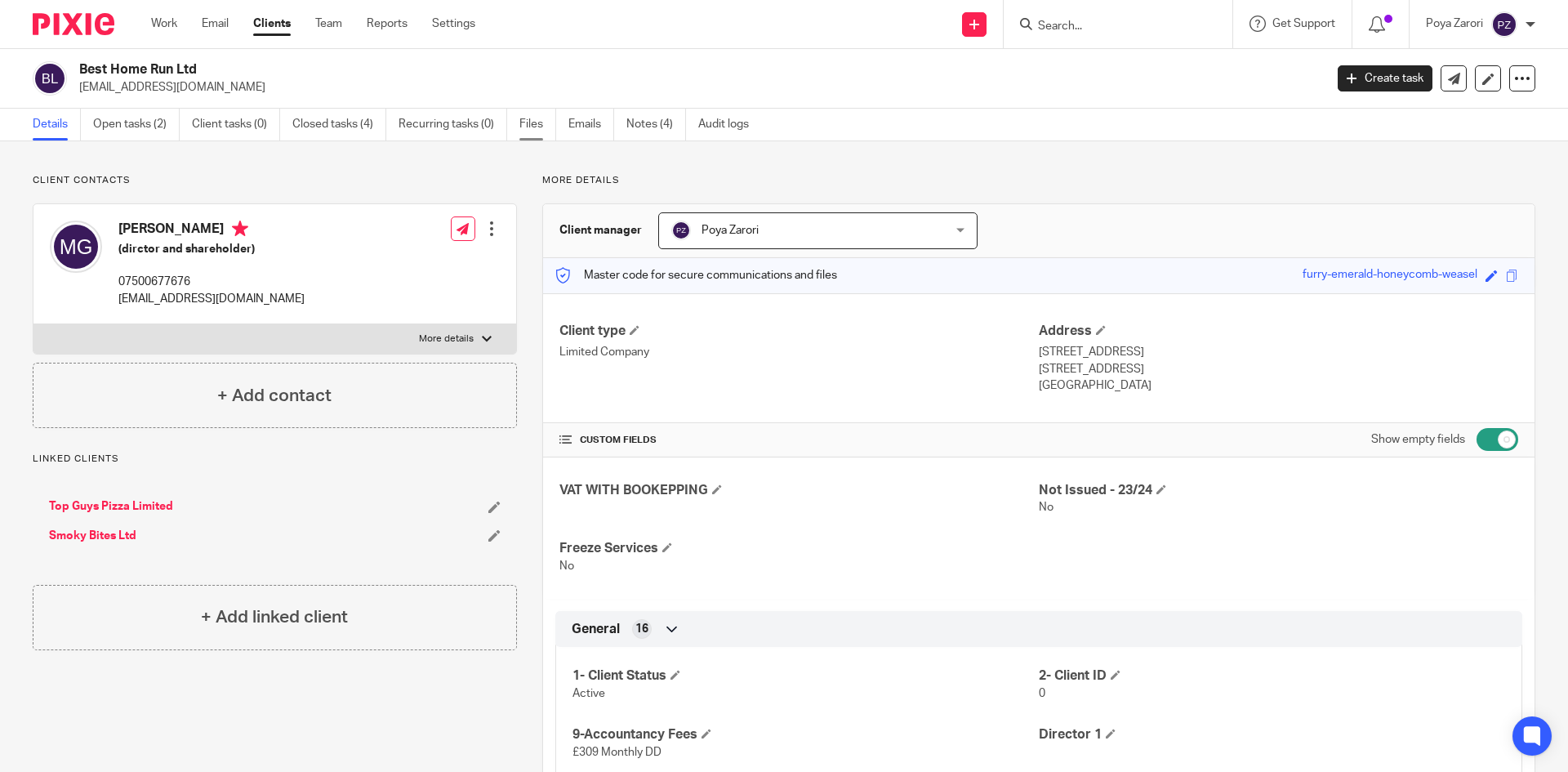
click at [530, 118] on link "Files" at bounding box center [538, 124] width 37 height 32
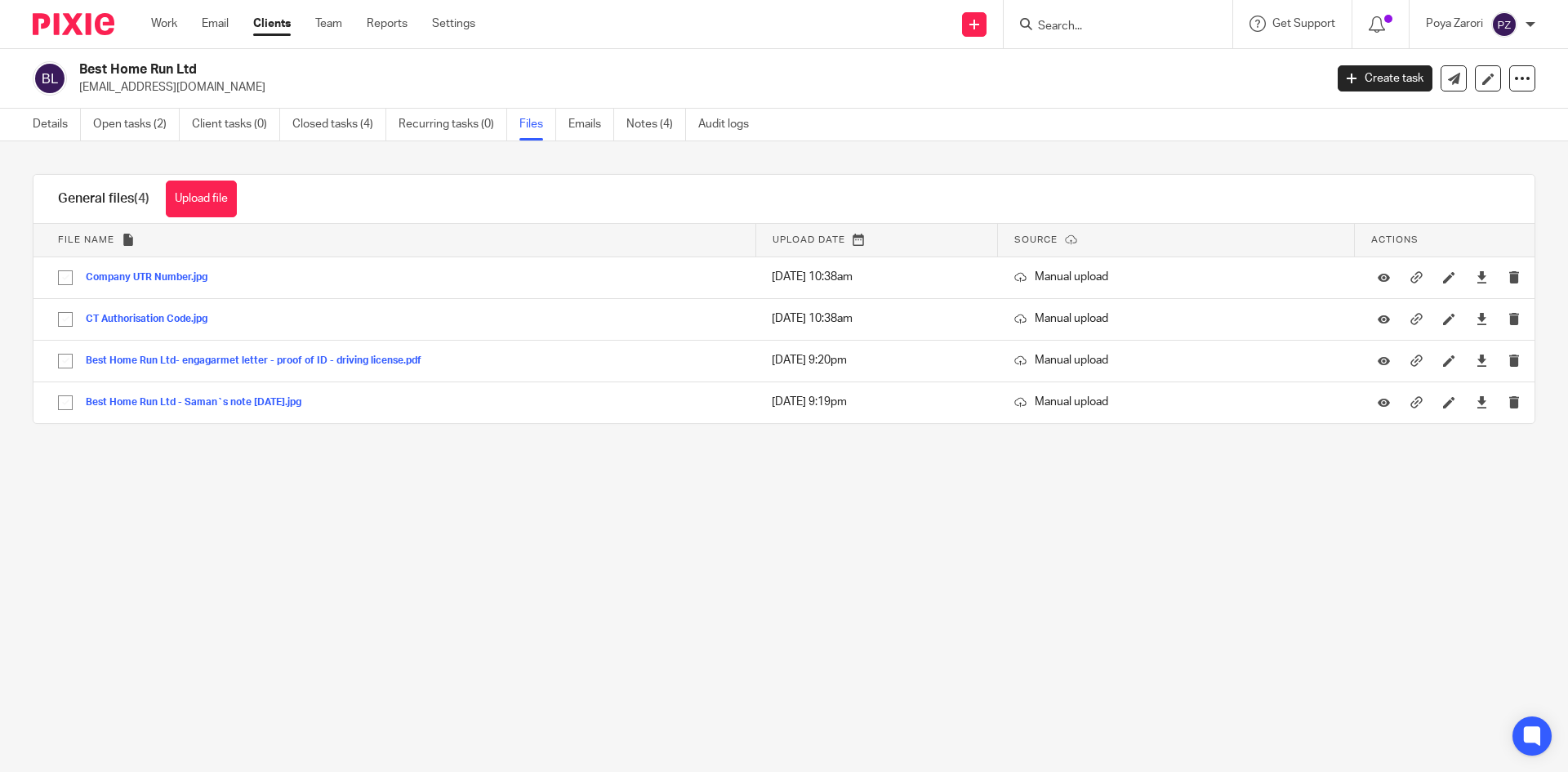
click at [1072, 30] on input "Search" at bounding box center [1109, 27] width 147 height 14
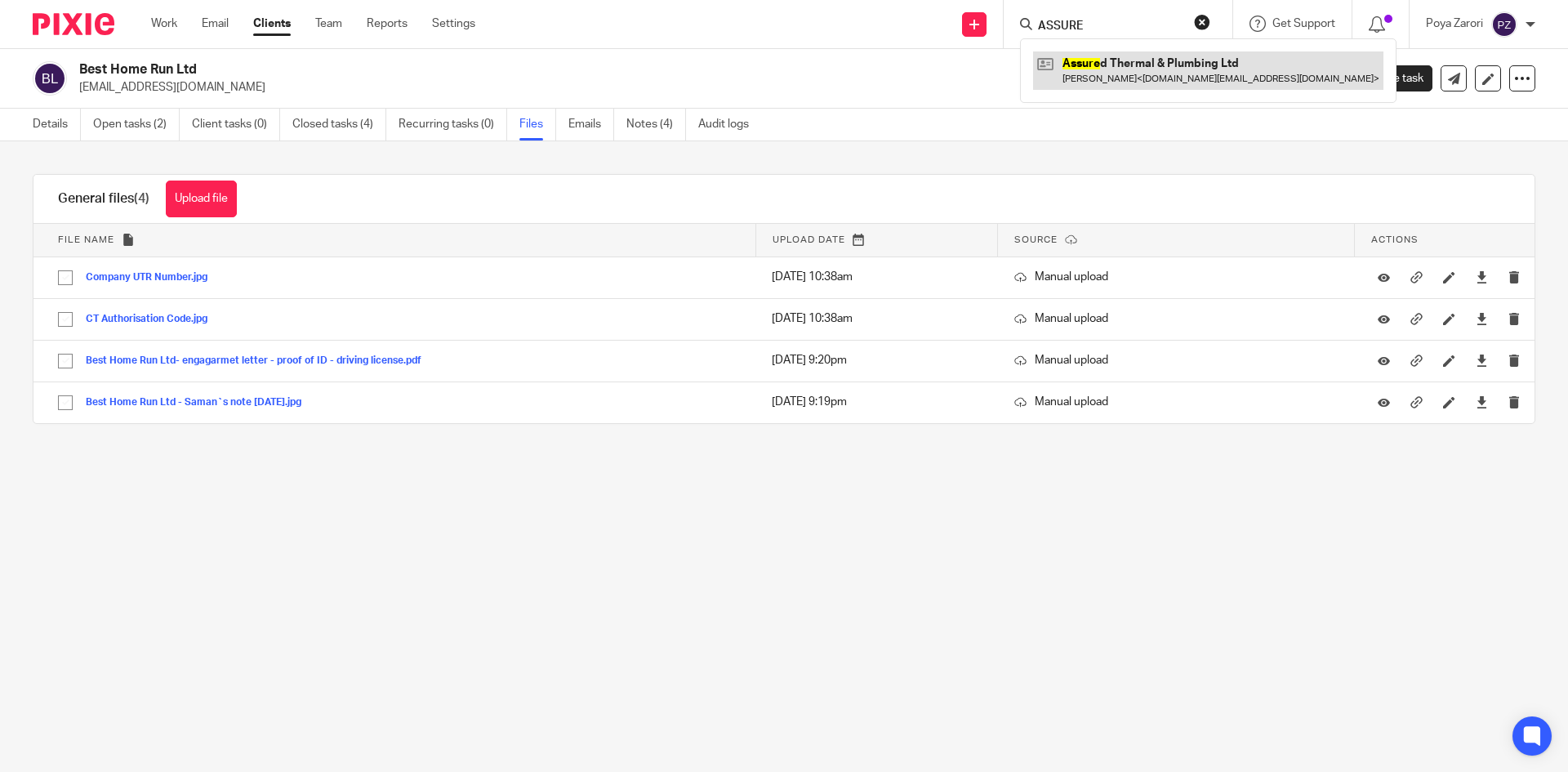
type input "ASSURE"
click at [1137, 72] on link at bounding box center [1208, 71] width 351 height 38
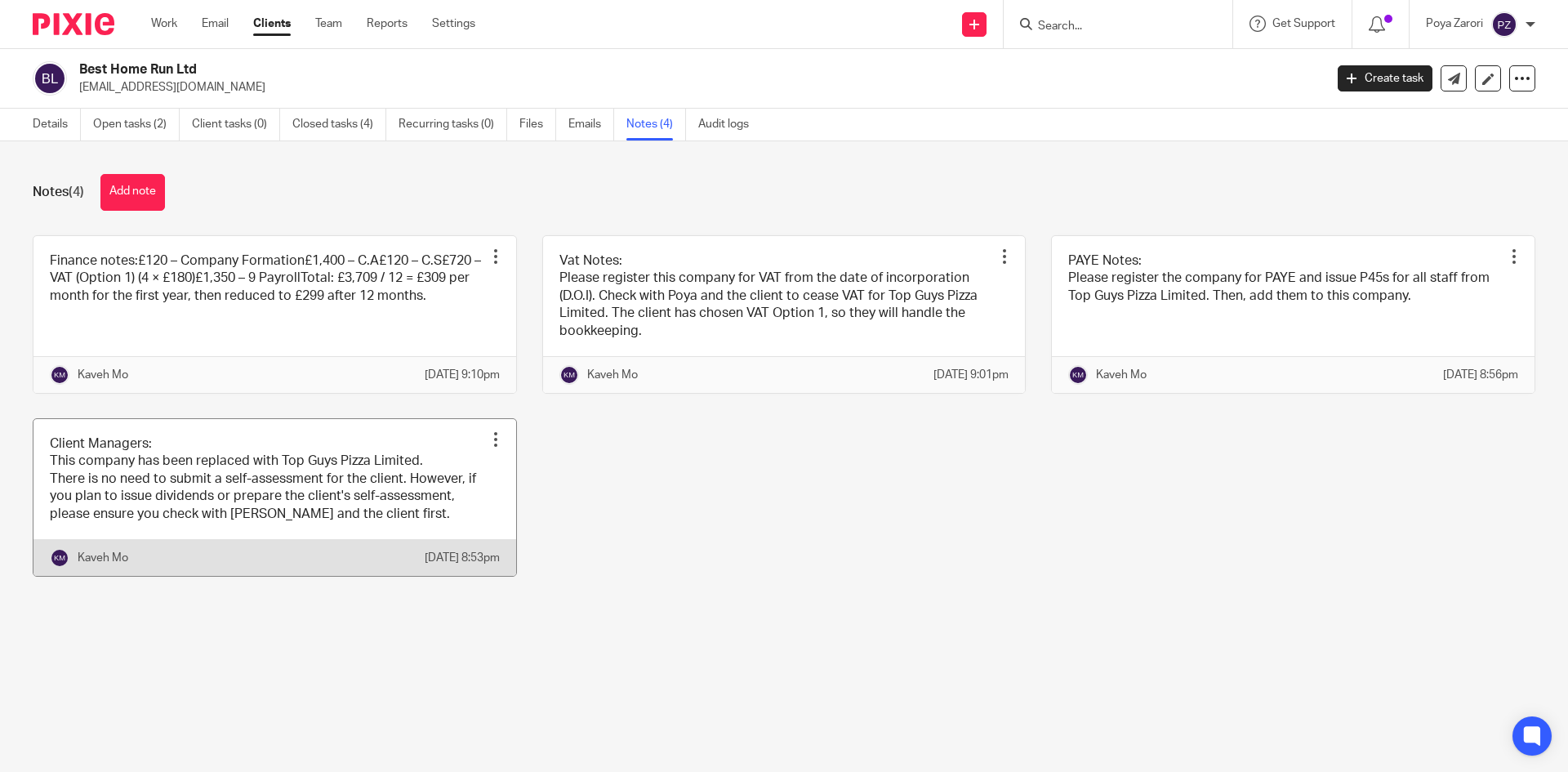
click at [274, 474] on link at bounding box center [275, 496] width 483 height 156
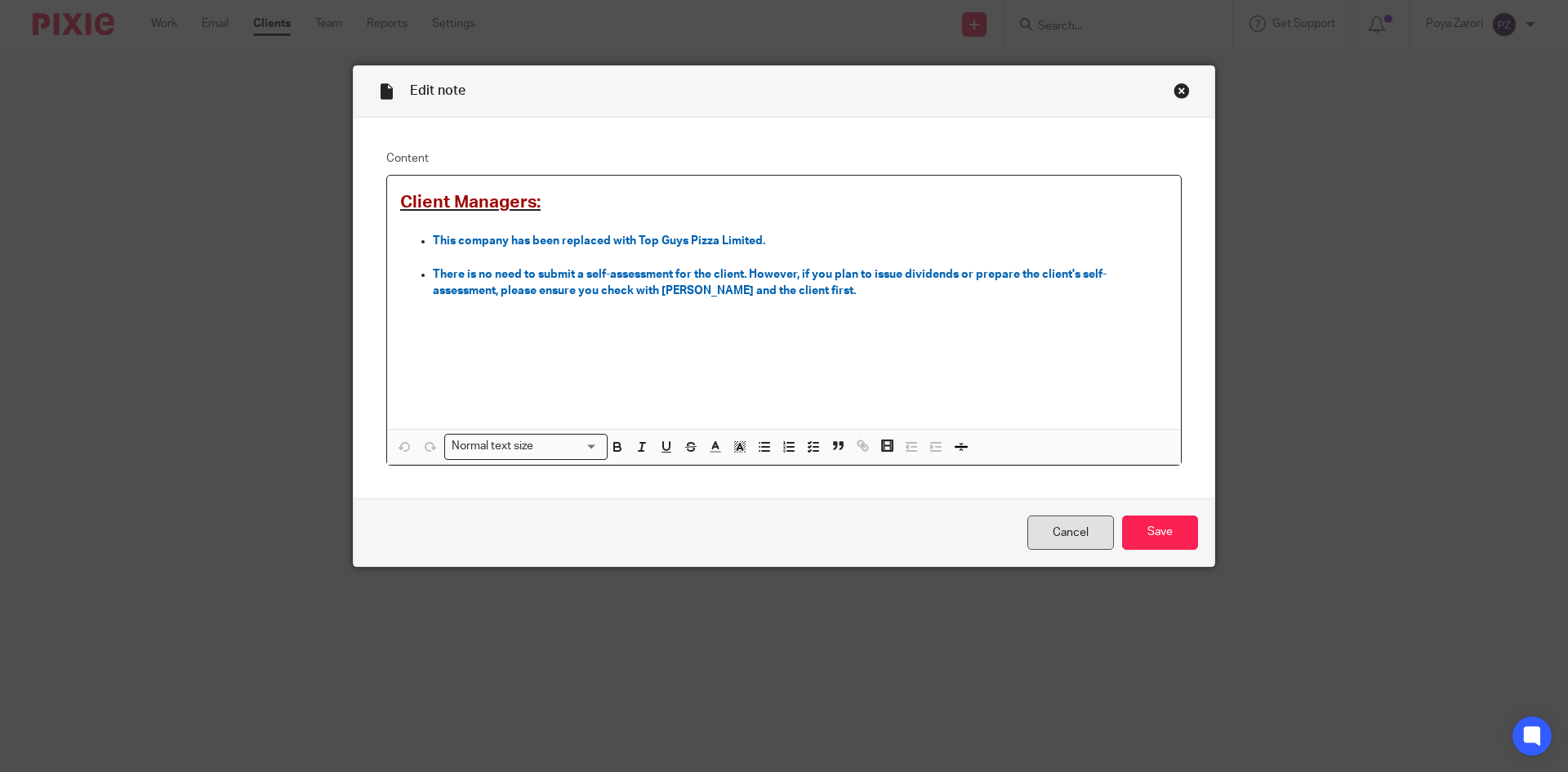
click at [1069, 537] on link "Cancel" at bounding box center [1071, 532] width 87 height 35
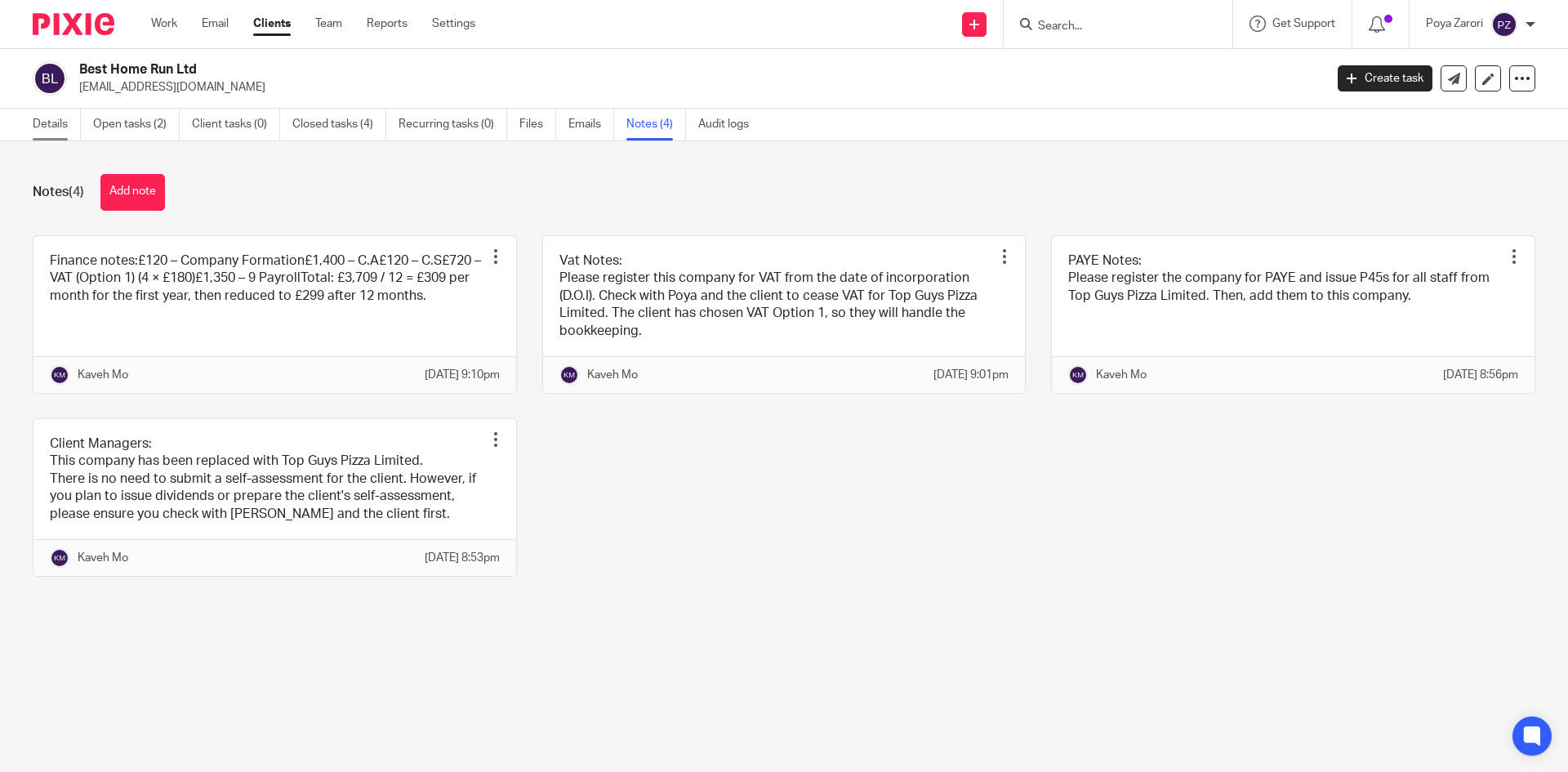
click at [54, 117] on link "Details" at bounding box center [56, 124] width 48 height 32
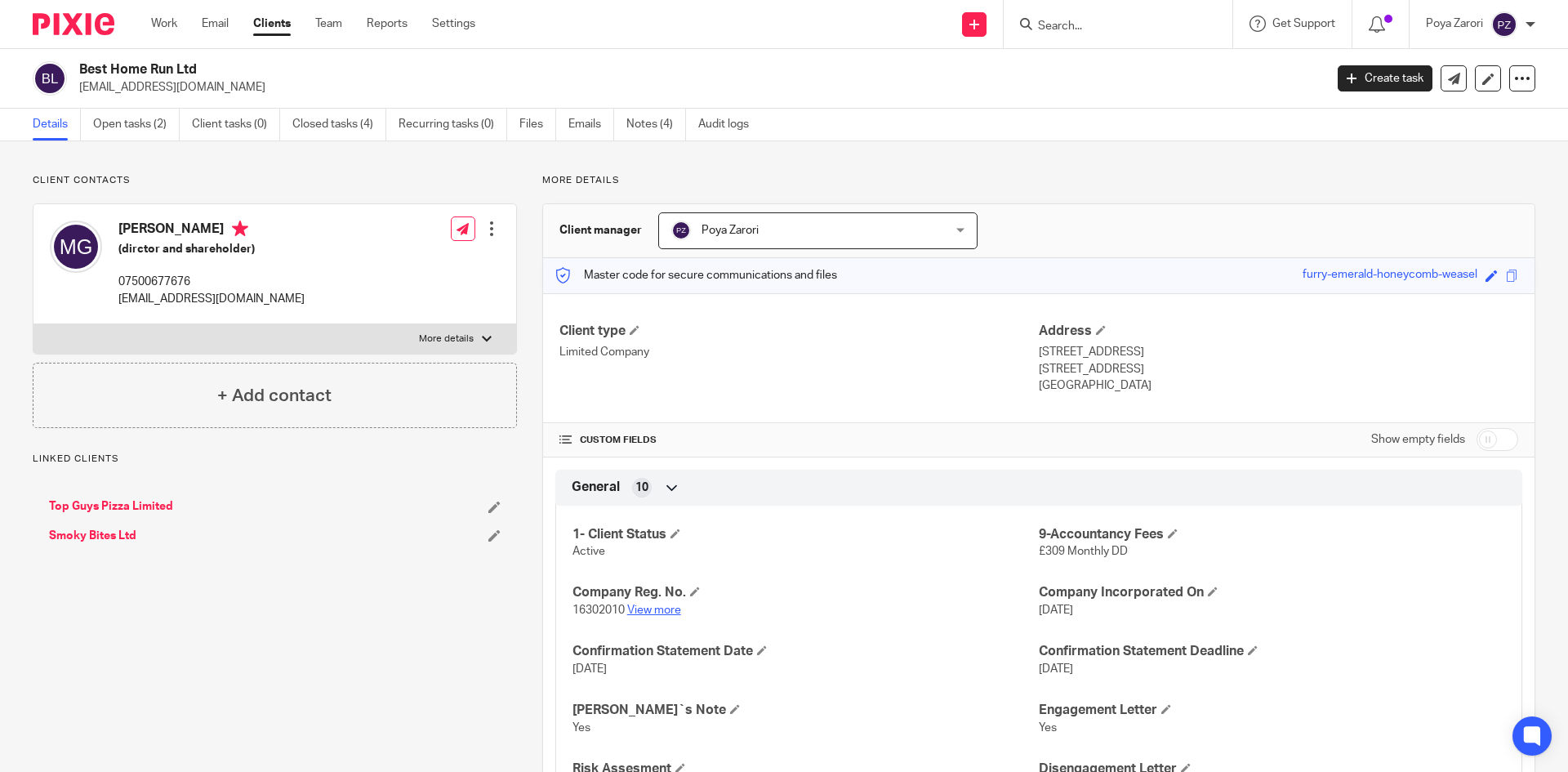
click at [663, 609] on link "View more" at bounding box center [654, 610] width 54 height 12
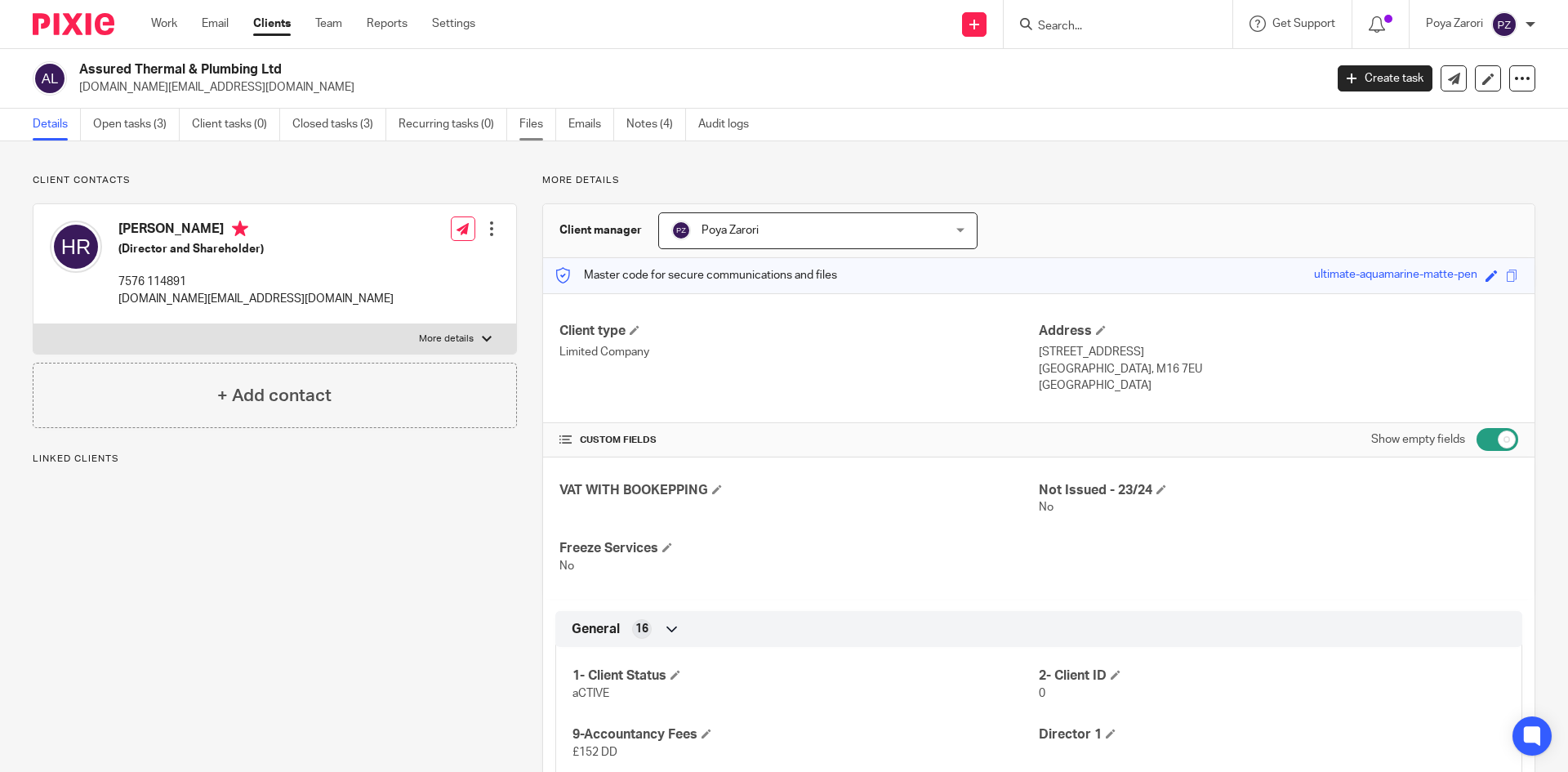
click at [528, 125] on link "Files" at bounding box center [538, 124] width 37 height 32
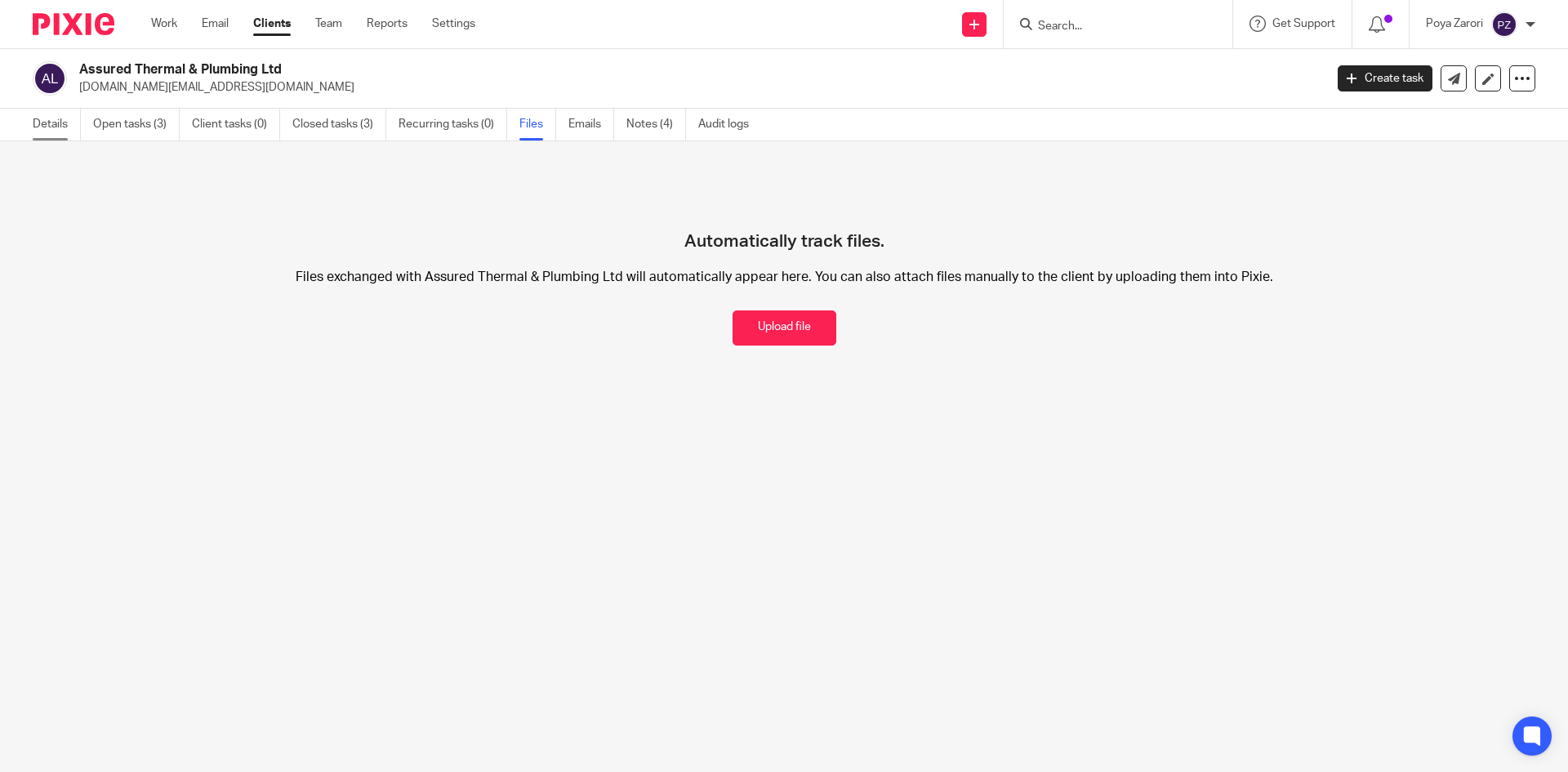
click at [52, 126] on link "Details" at bounding box center [56, 124] width 48 height 32
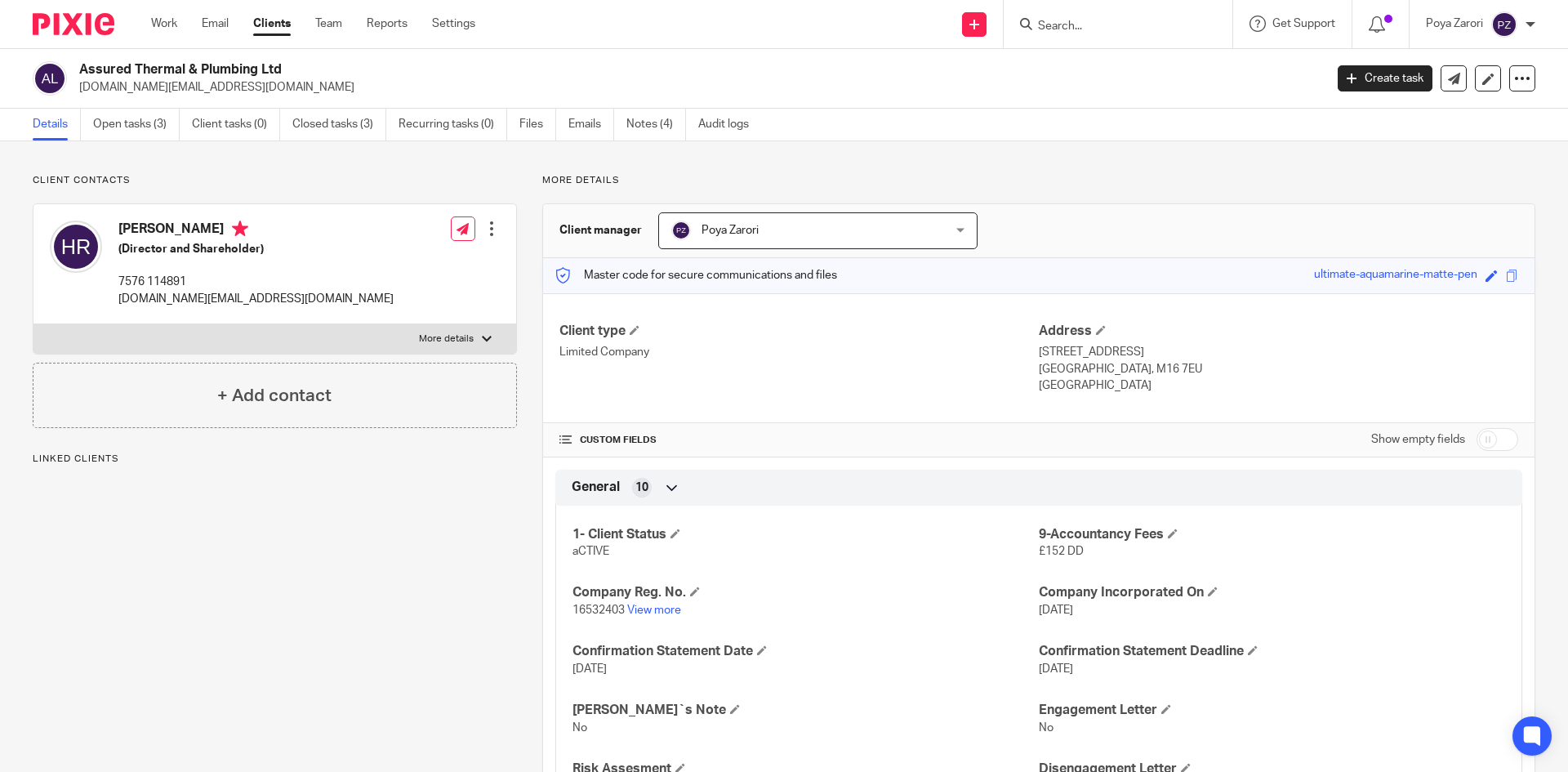
click at [142, 89] on p "[DOMAIN_NAME][EMAIL_ADDRESS][DOMAIN_NAME]" at bounding box center [696, 88] width 1234 height 16
copy main "[DOMAIN_NAME][EMAIL_ADDRESS][DOMAIN_NAME] Create task Update from Companies Hou…"
drag, startPoint x: 291, startPoint y: 68, endPoint x: 80, endPoint y: 67, distance: 211.0
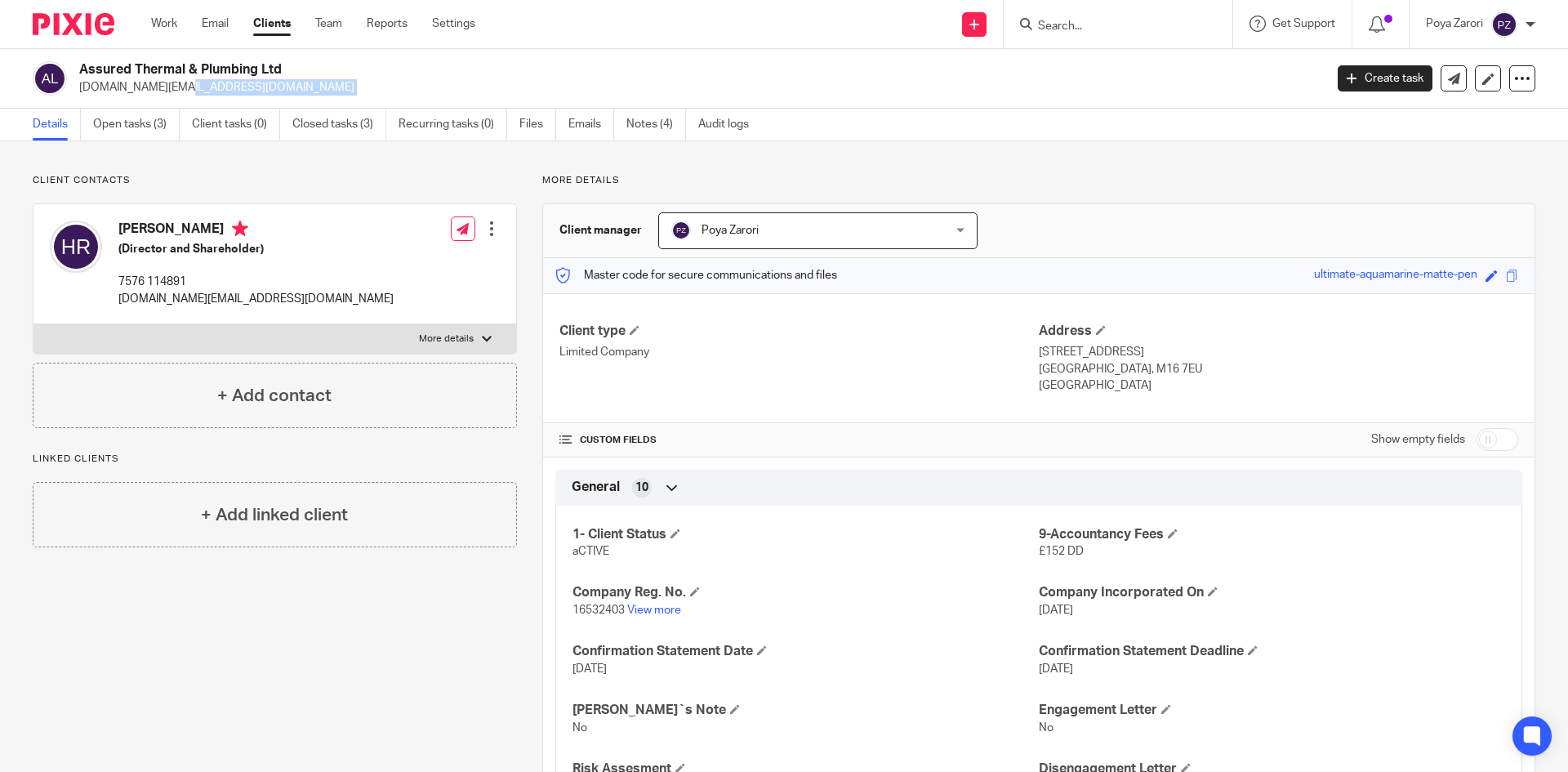
click at [80, 67] on h2 "Assured Thermal & Plumbing Ltd" at bounding box center [573, 70] width 987 height 17
copy h2 "Assured Thermal & Plumbing Ltd"
click at [648, 119] on link "Notes (4)" at bounding box center [656, 124] width 60 height 32
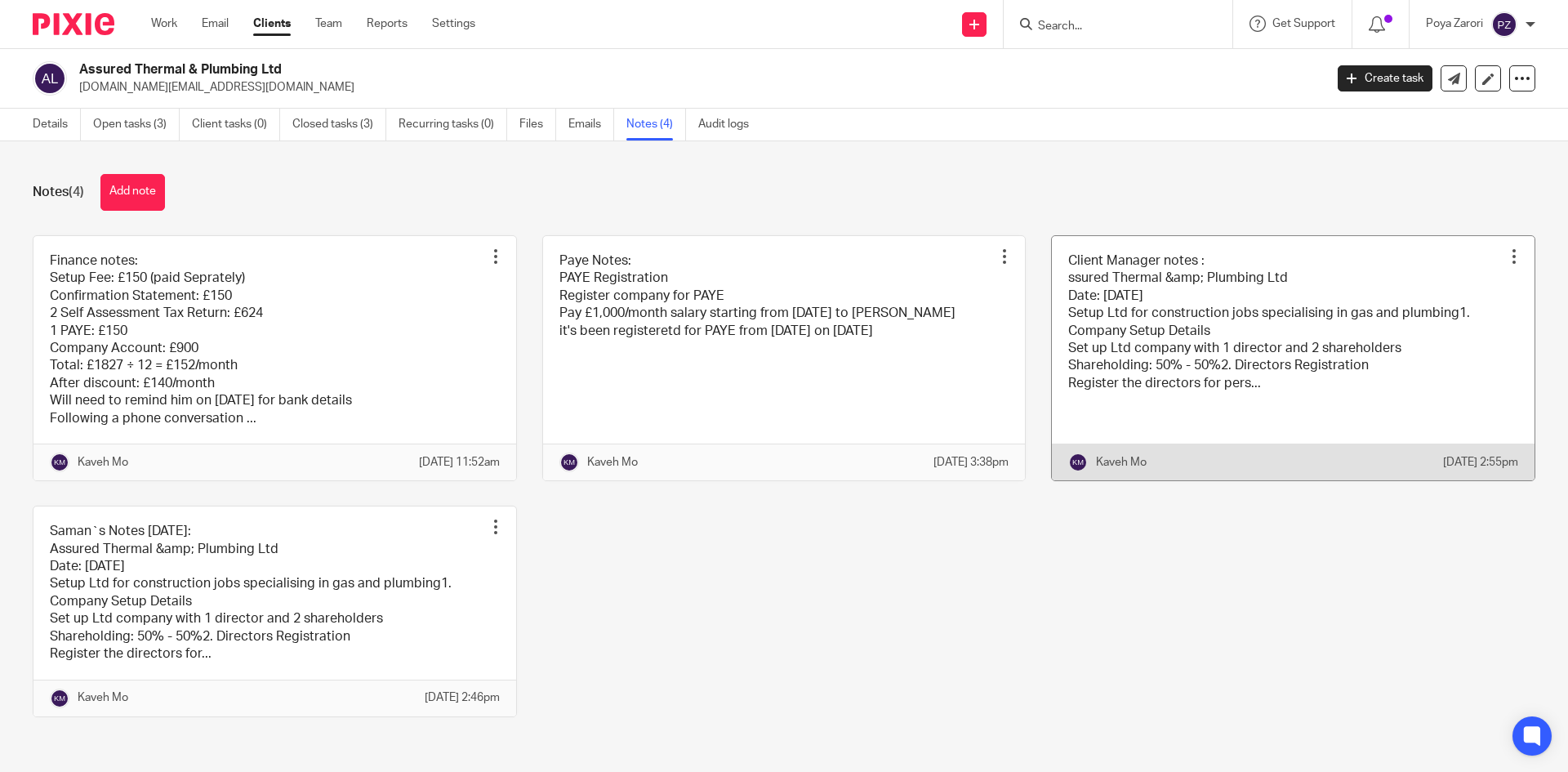
click at [1174, 275] on link at bounding box center [1293, 358] width 483 height 244
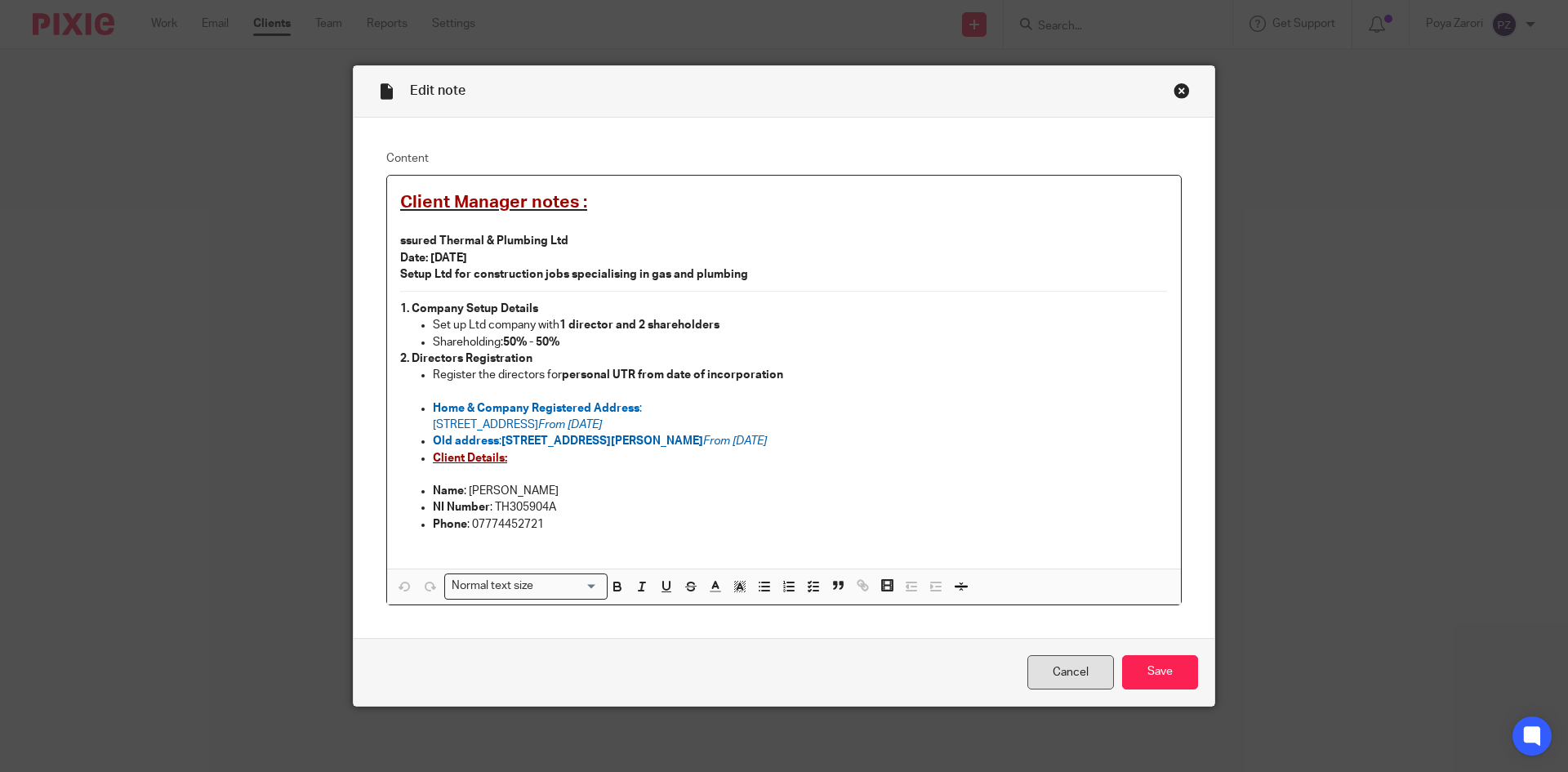
click at [1053, 683] on link "Cancel" at bounding box center [1071, 673] width 87 height 35
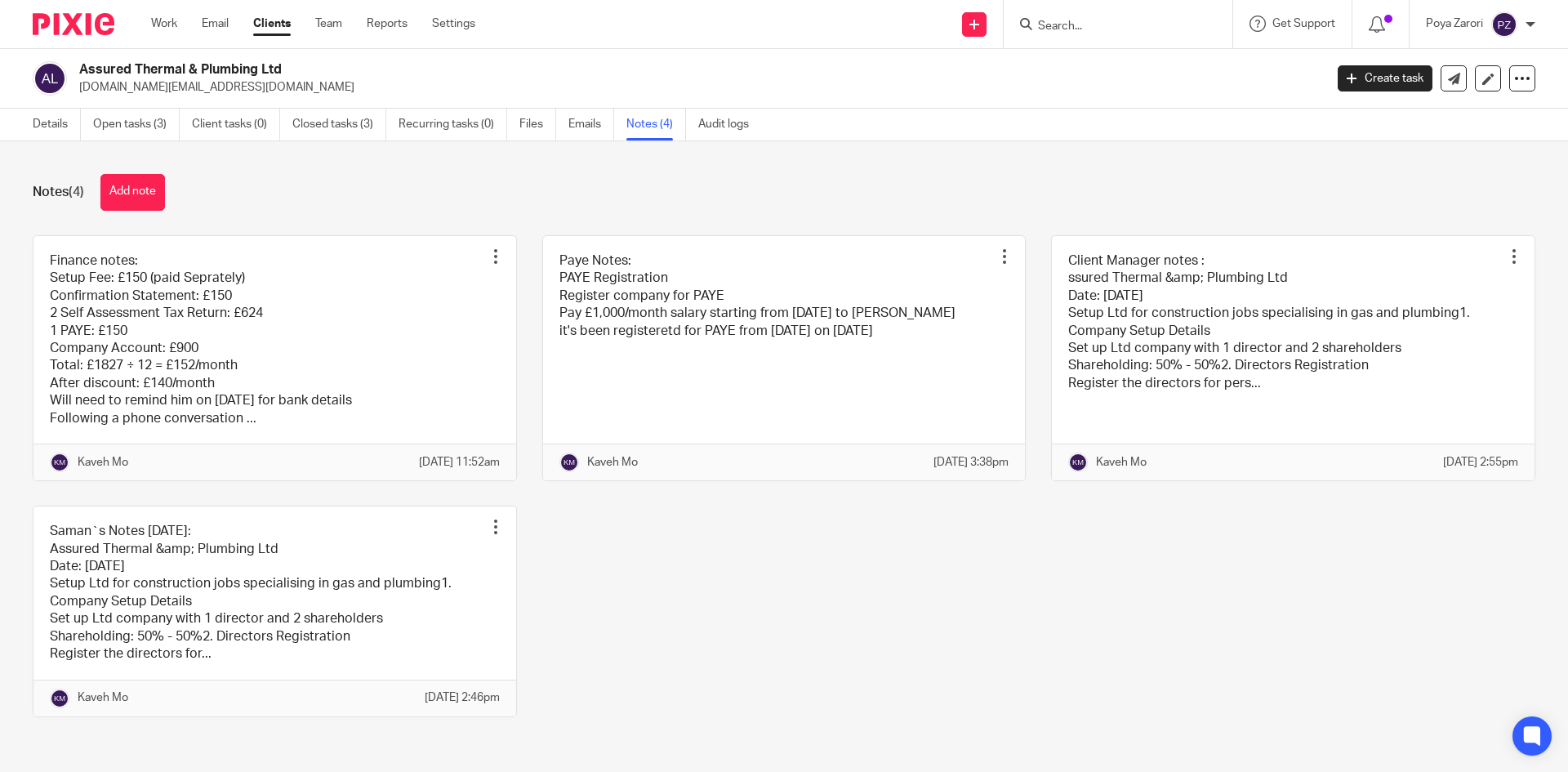
drag, startPoint x: 190, startPoint y: 90, endPoint x: 80, endPoint y: 91, distance: 110.0
click at [80, 91] on p "atp.construction.co@gmail.com" at bounding box center [696, 88] width 1234 height 16
copy p "atp.construction.co@gmail.com"
click at [203, 67] on h2 "Assured Thermal & Plumbing Ltd" at bounding box center [573, 70] width 987 height 17
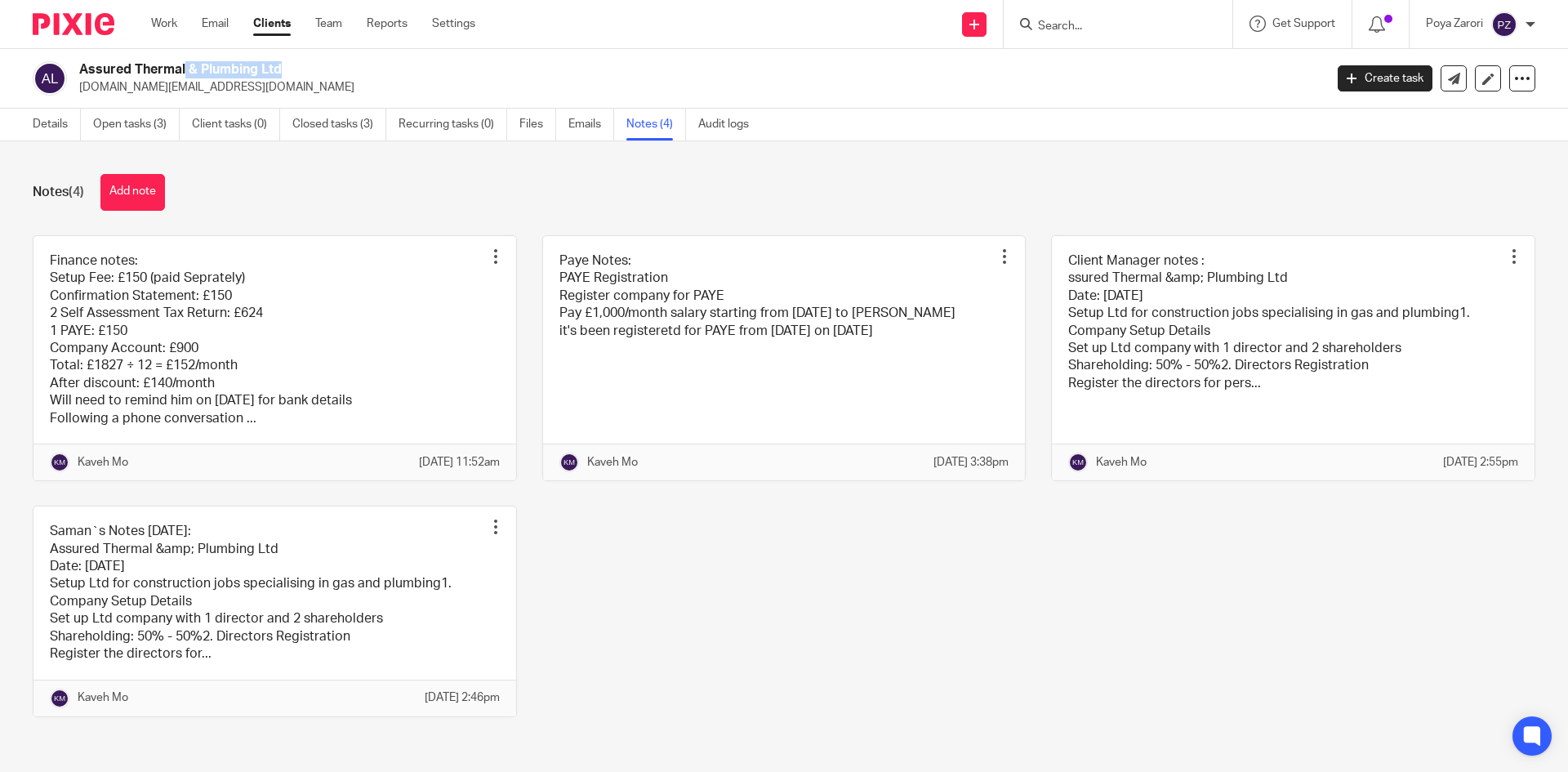
click at [203, 67] on h2 "Assured Thermal & Plumbing Ltd" at bounding box center [573, 70] width 987 height 17
copy div "Assured Thermal & Plumbing Ltd"
click at [48, 120] on link "Details" at bounding box center [56, 124] width 48 height 32
